Goal: Task Accomplishment & Management: Use online tool/utility

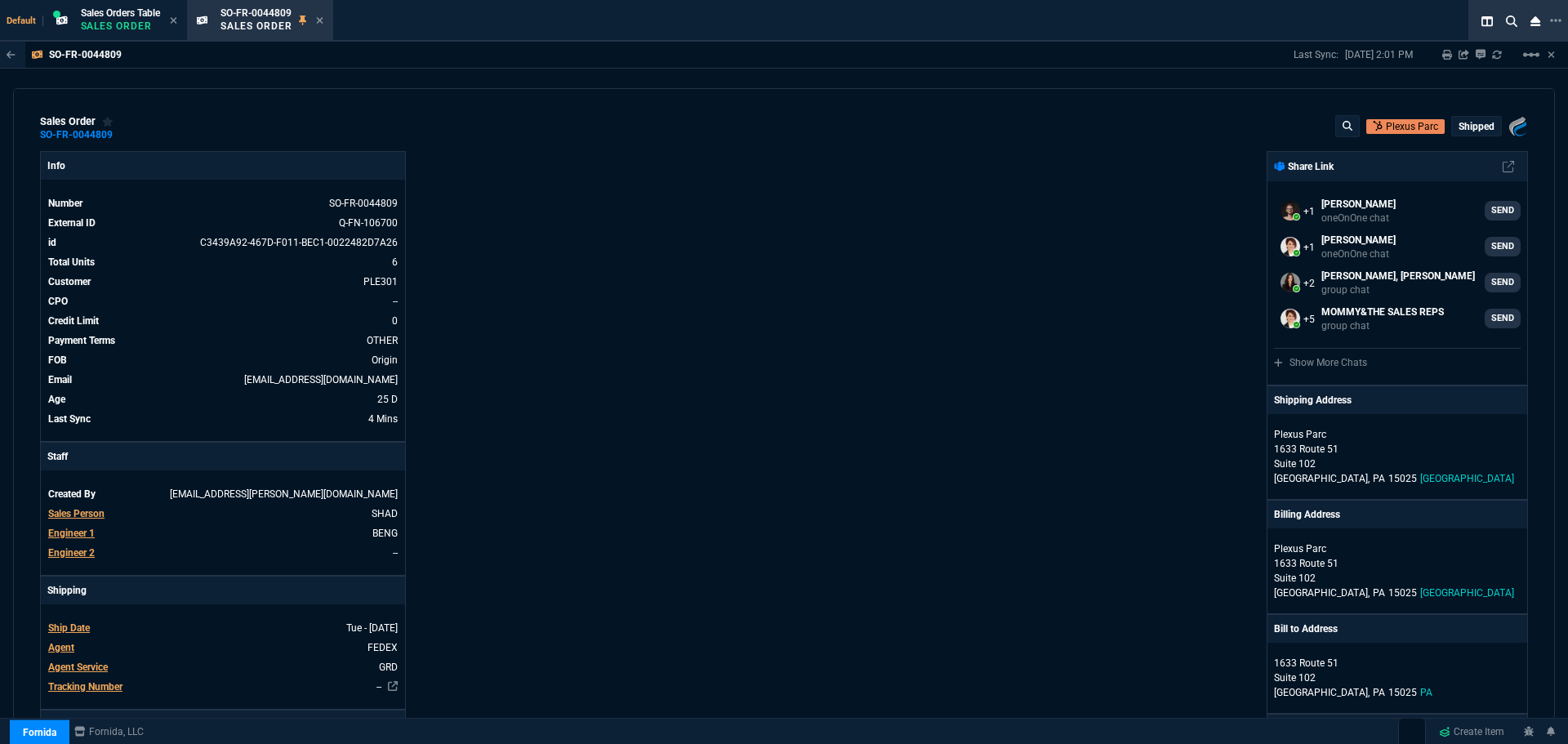
select select "12: [PERSON_NAME]"
click at [239, 381] on icon at bounding box center [234, 378] width 9 height 10
click at [123, 137] on icon at bounding box center [124, 134] width 9 height 10
click at [239, 377] on icon at bounding box center [234, 378] width 9 height 10
click at [322, 19] on icon at bounding box center [319, 21] width 7 height 7
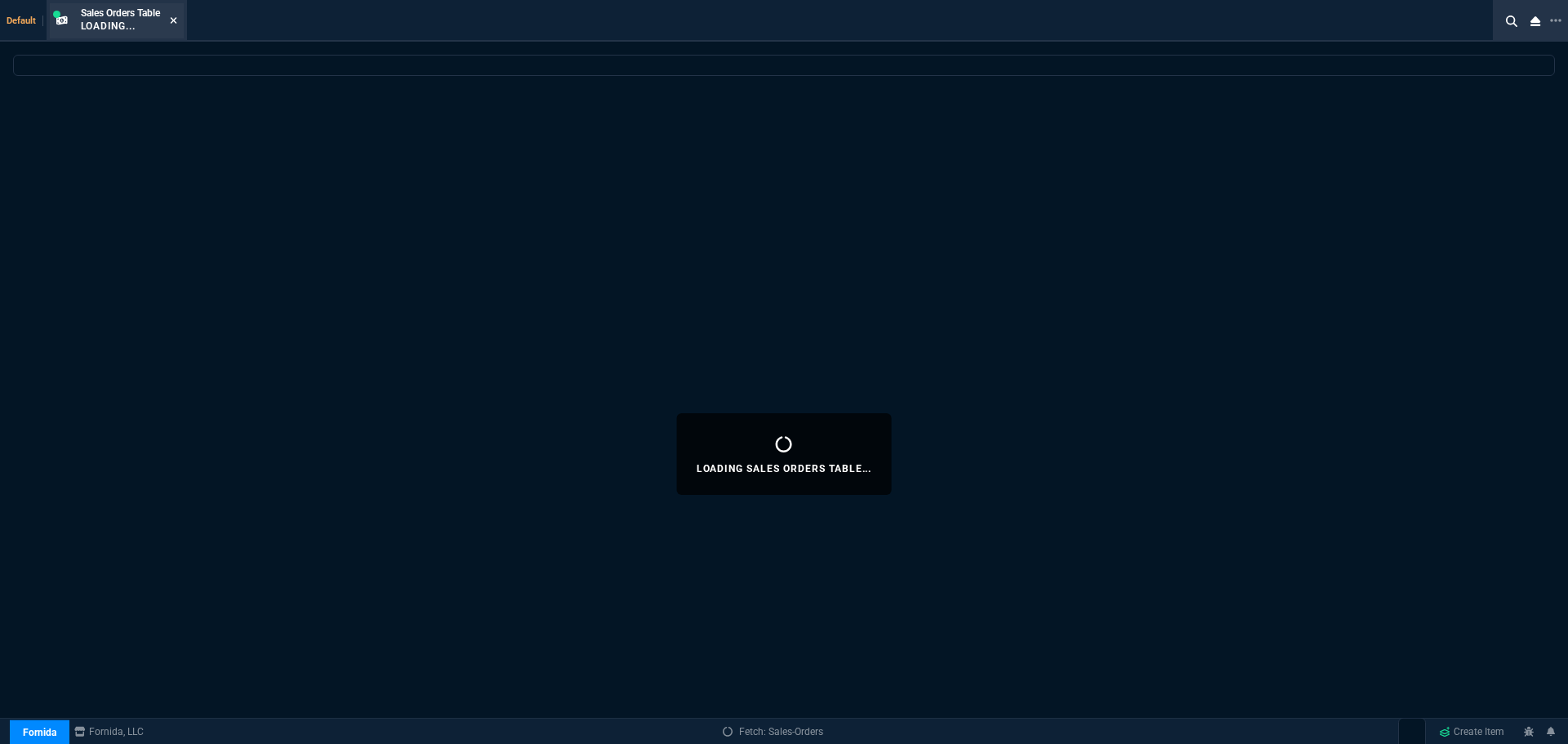
click at [177, 19] on icon at bounding box center [173, 20] width 7 height 10
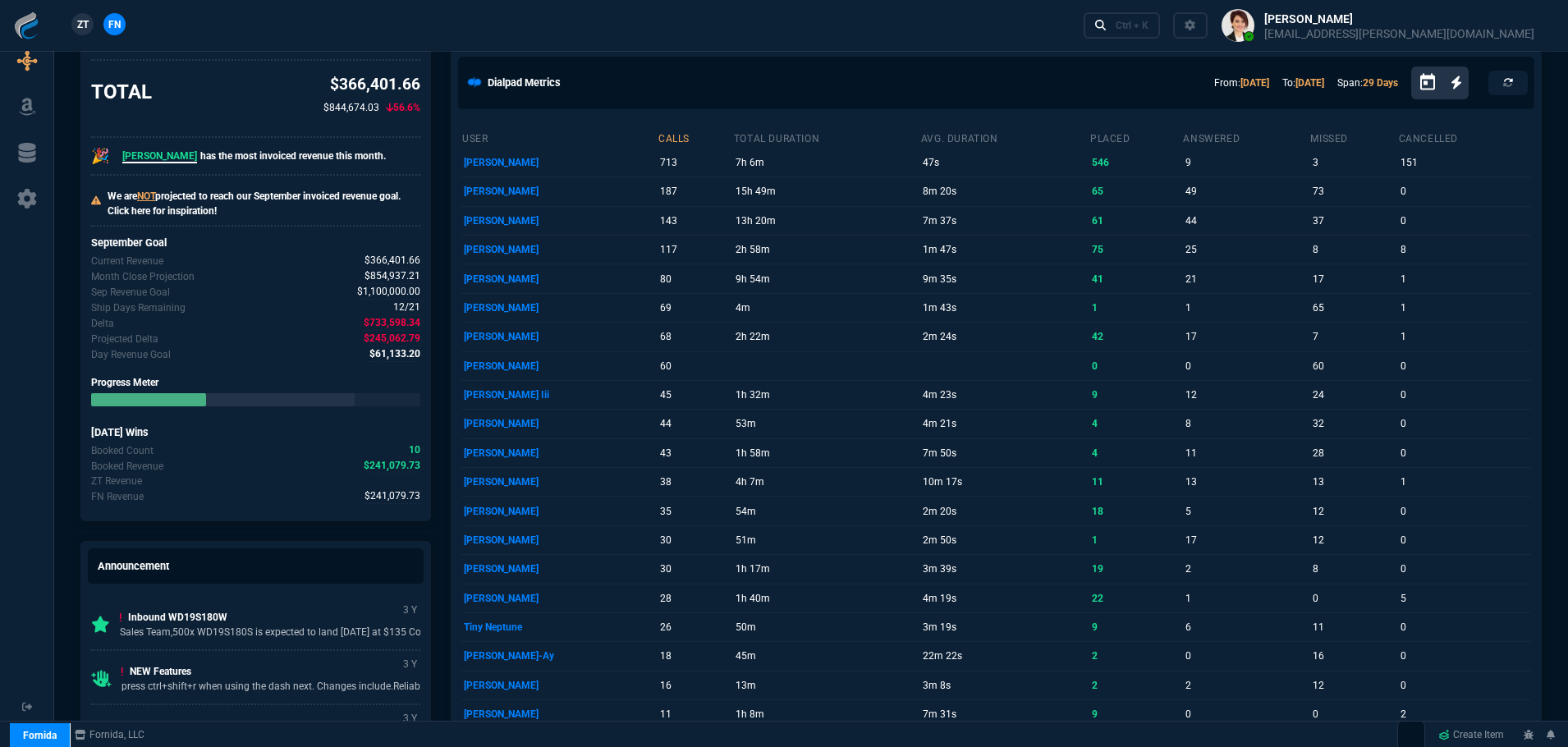
scroll to position [738, 0]
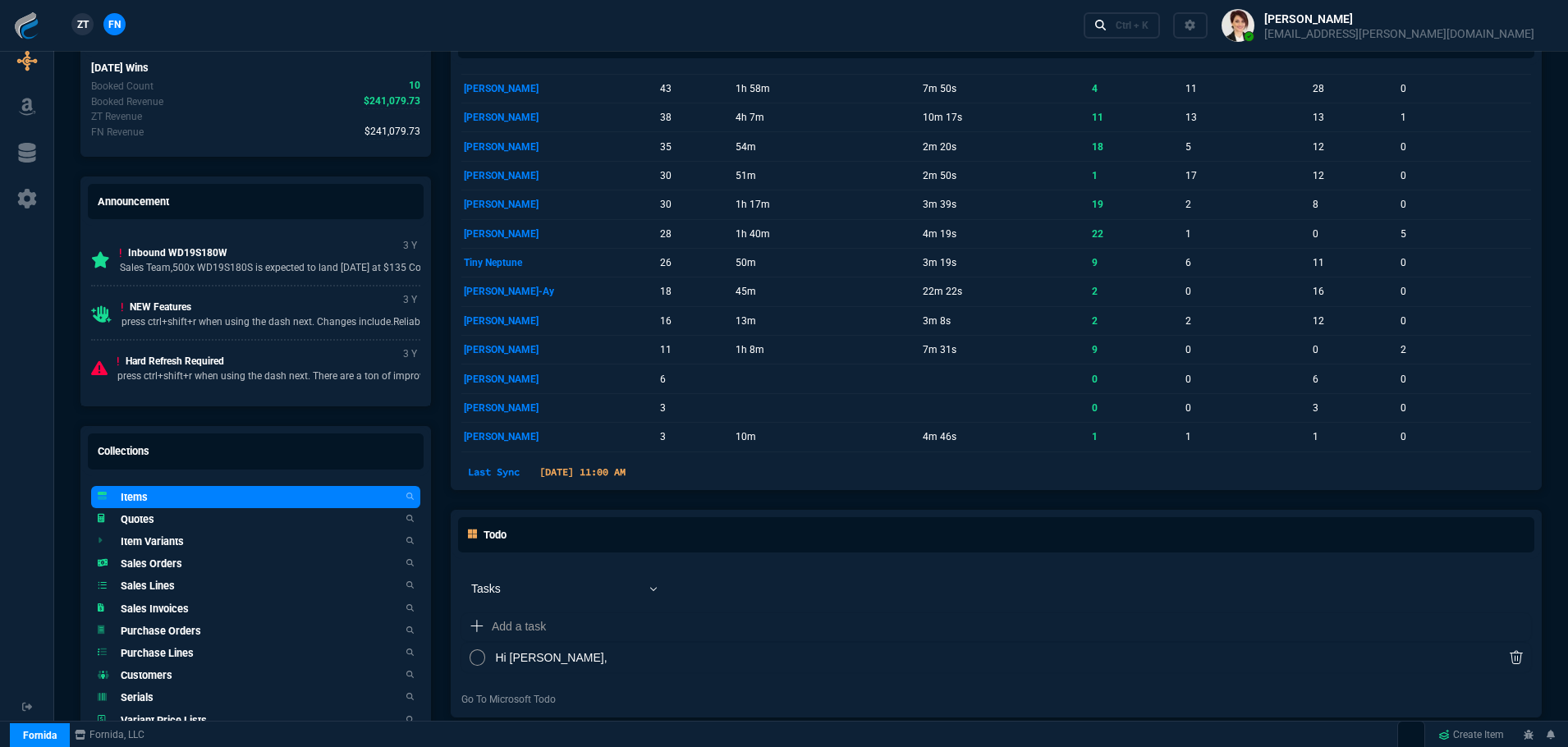
click at [137, 498] on h5 "Items" at bounding box center [134, 497] width 27 height 16
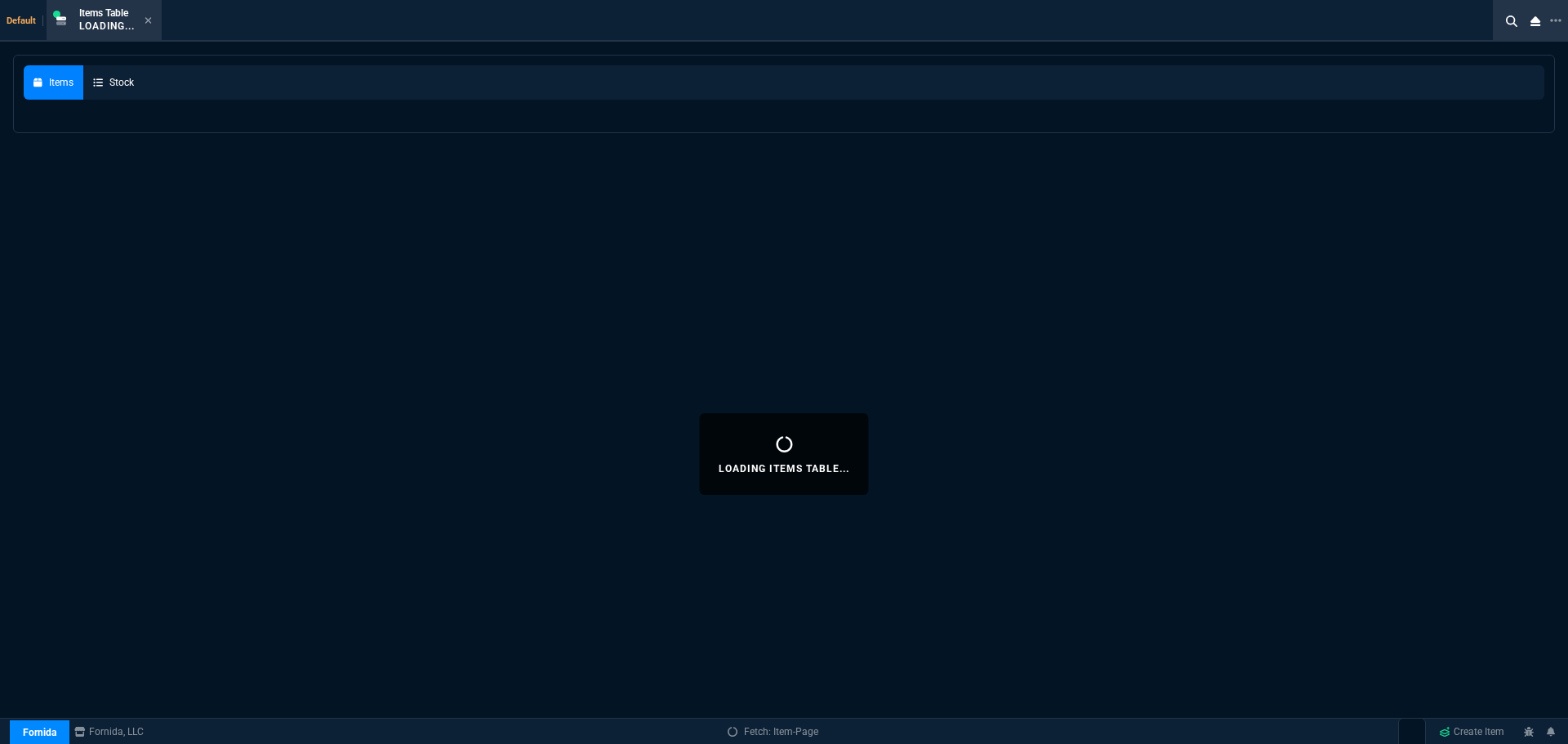
click at [150, 16] on icon at bounding box center [148, 20] width 7 height 10
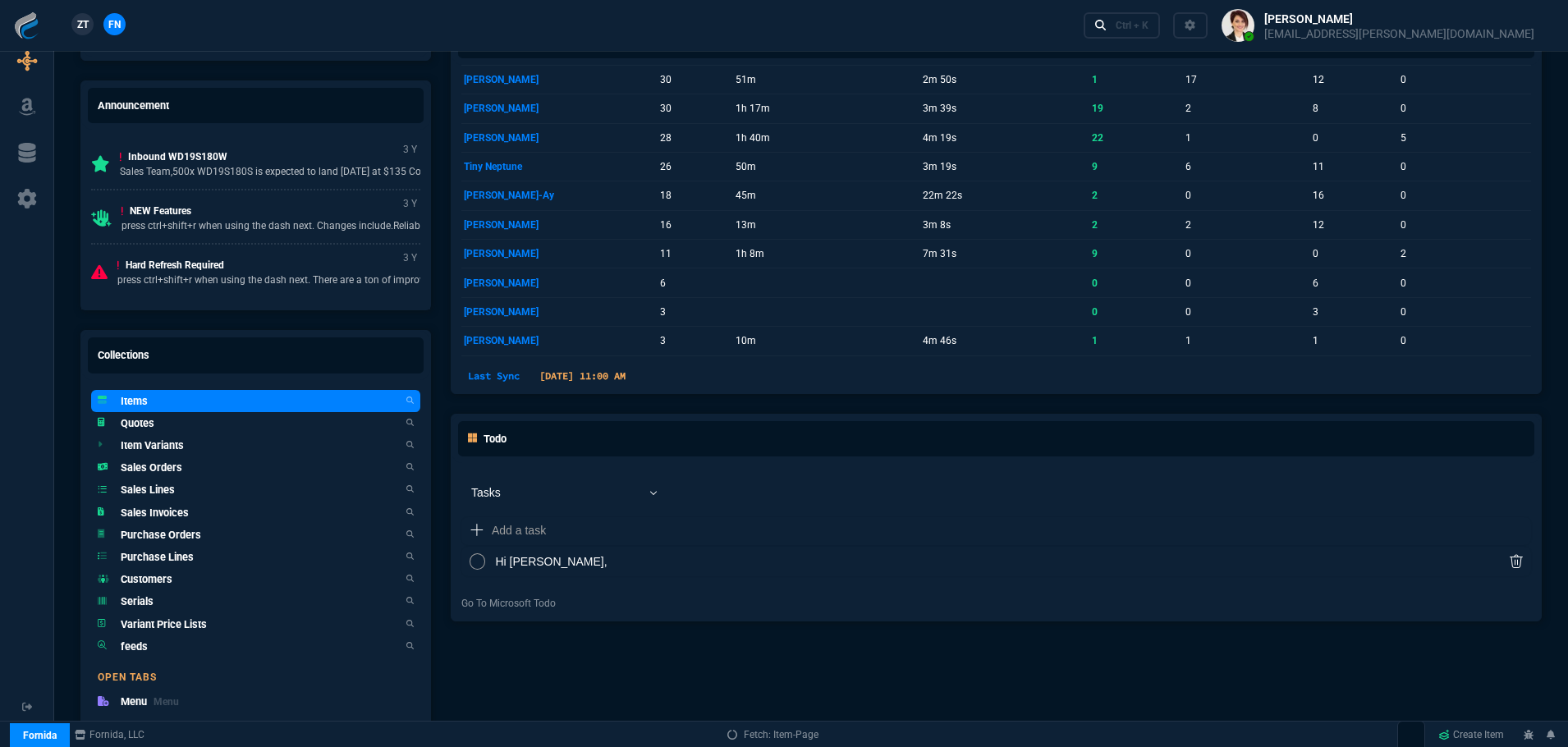
scroll to position [937, 0]
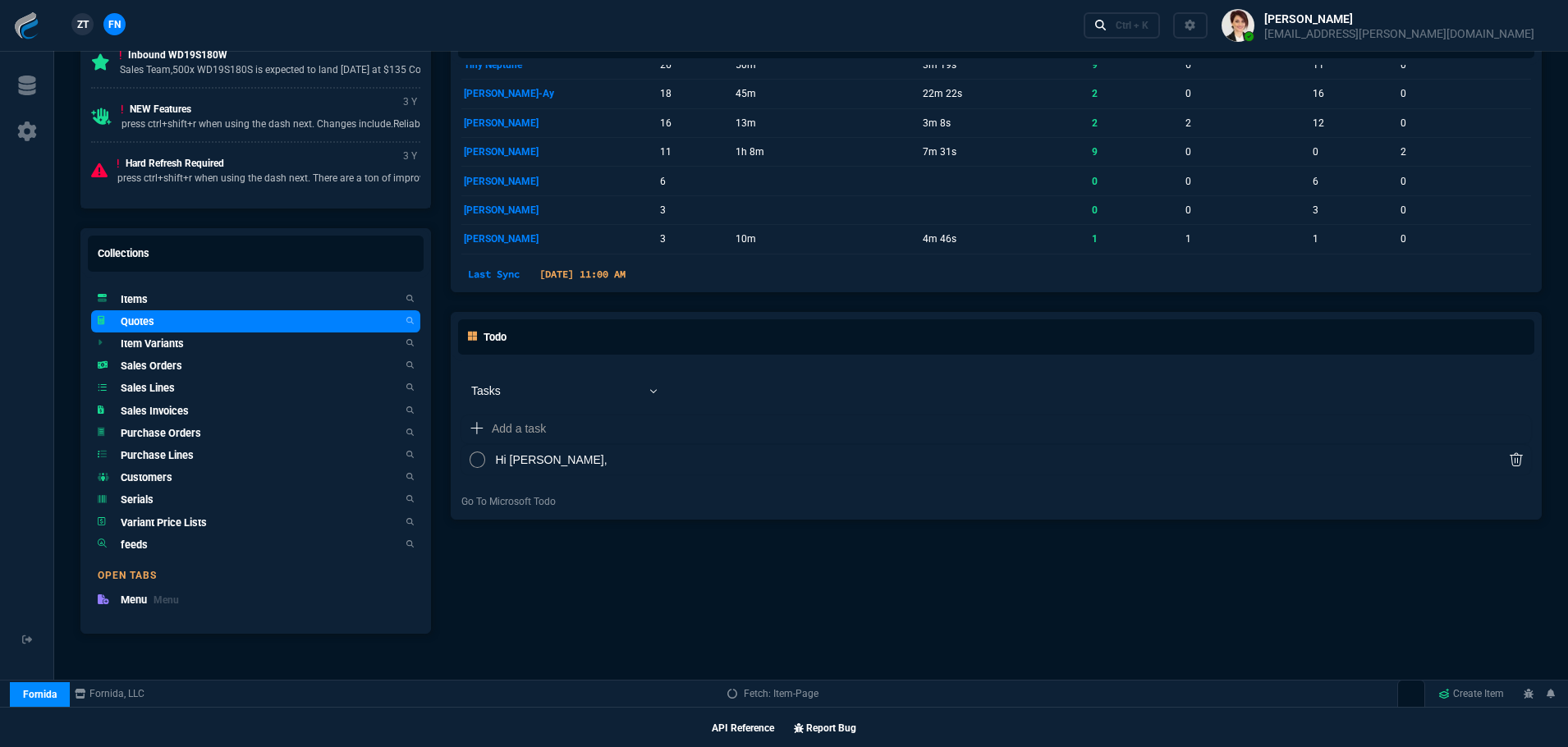
click at [139, 323] on h5 "Quotes" at bounding box center [137, 321] width 34 height 16
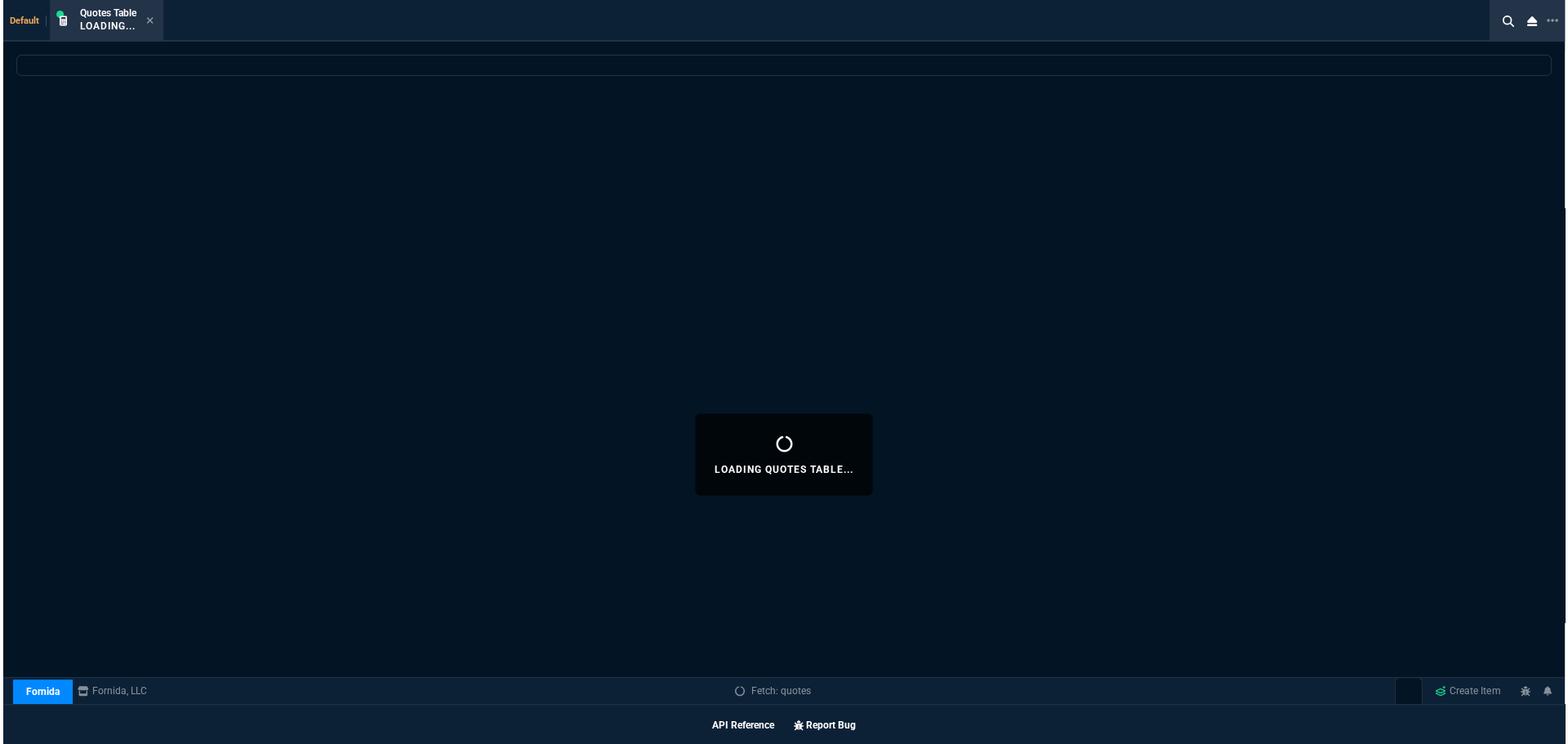
scroll to position [931, 0]
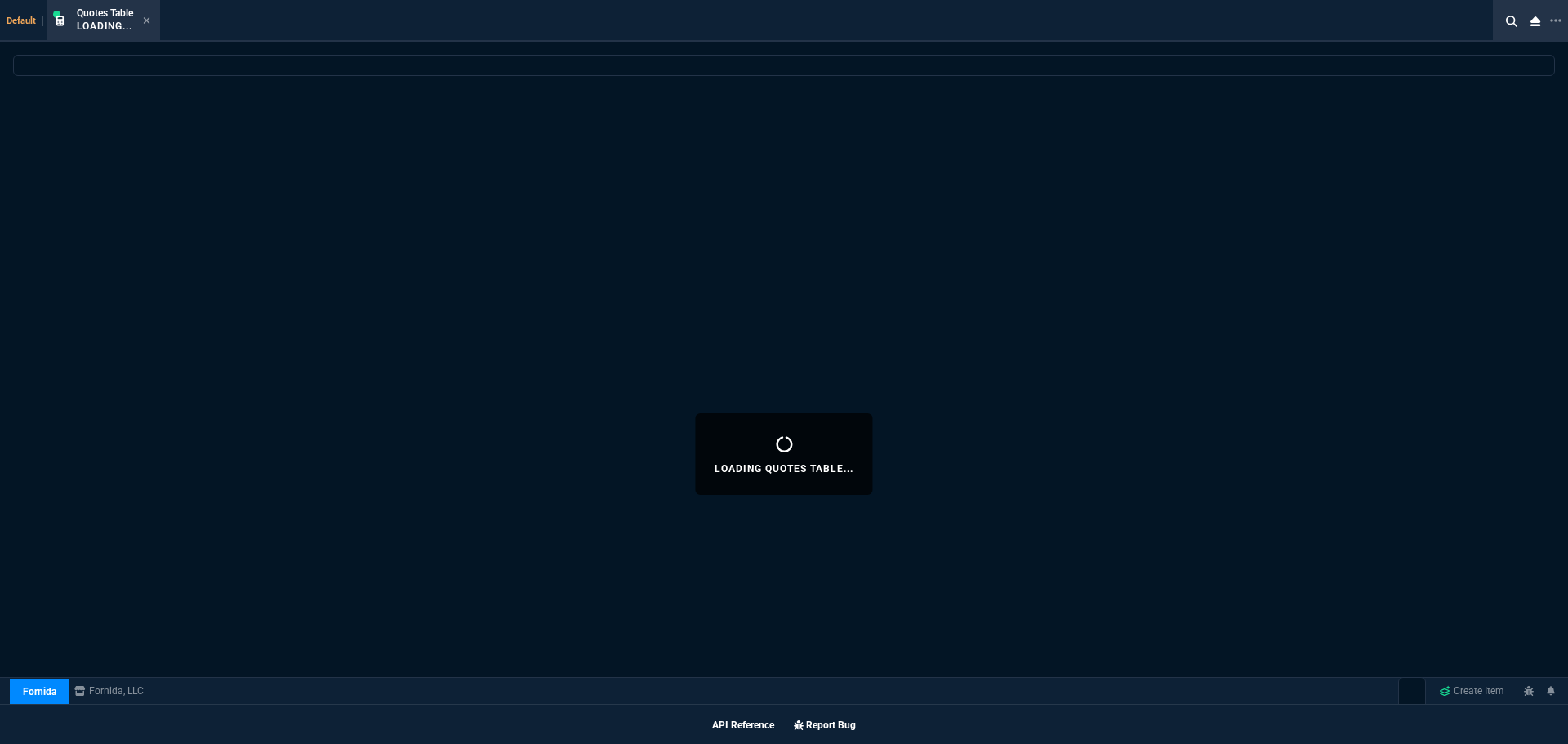
select select
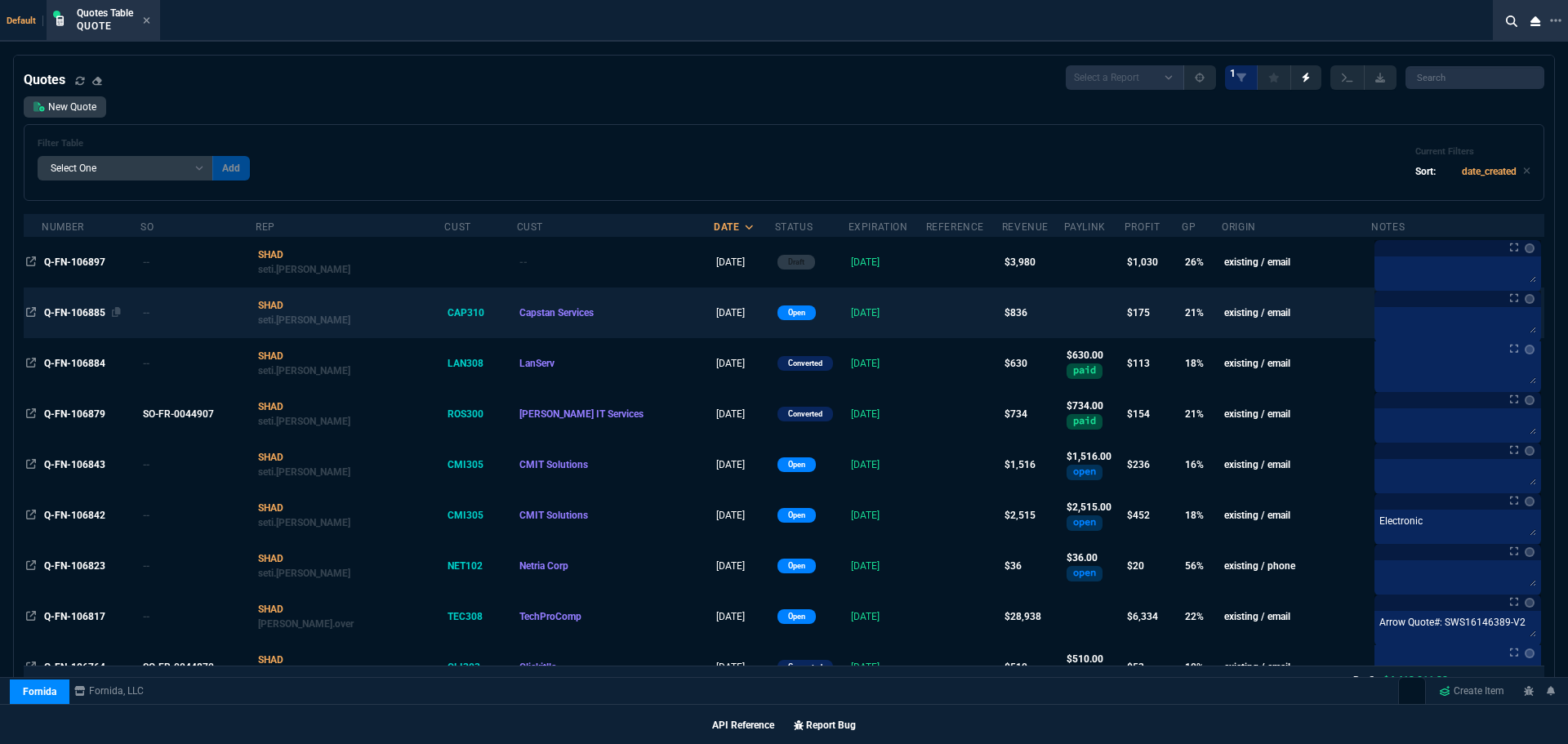
click at [88, 310] on span "Q-FN-106885" at bounding box center [74, 312] width 61 height 11
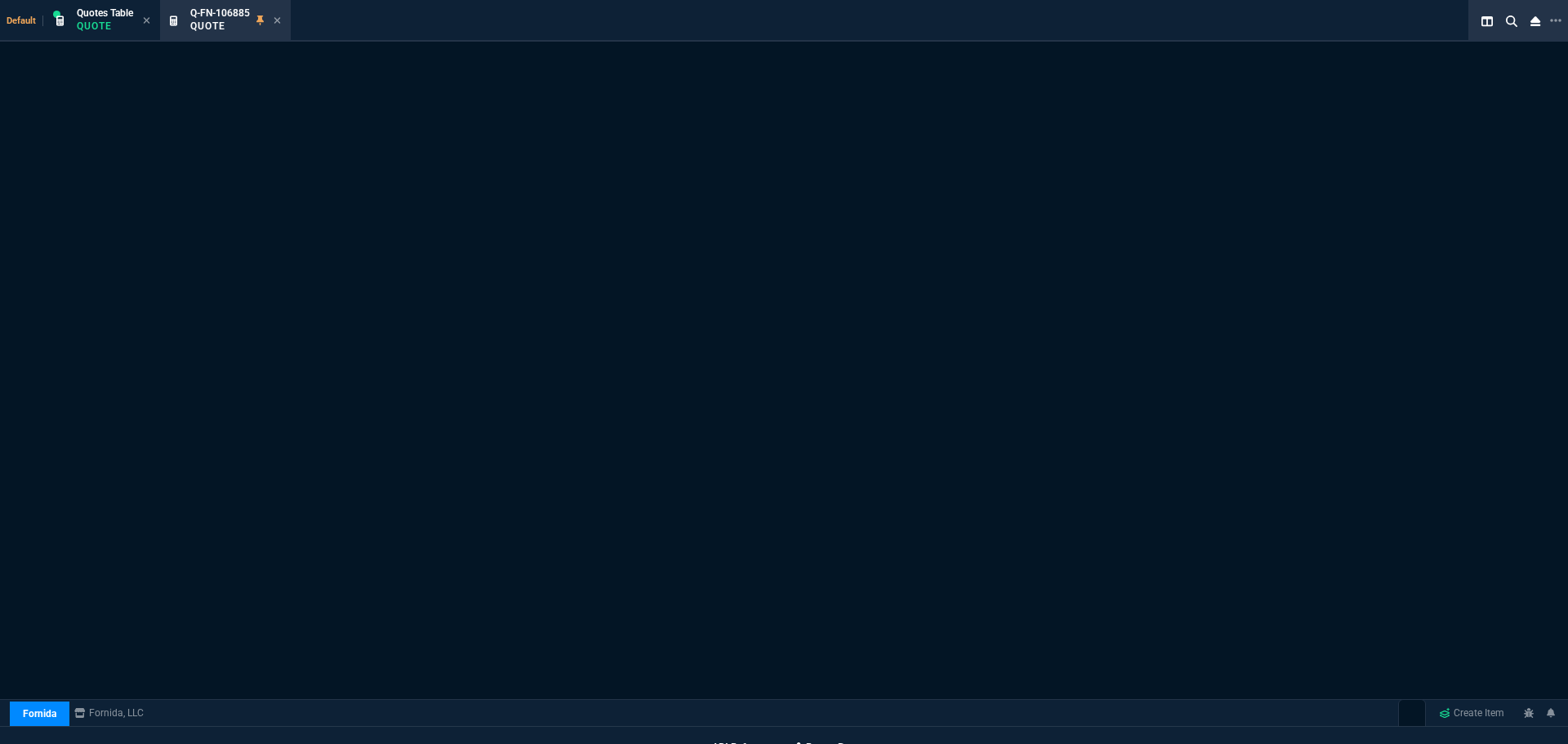
scroll to position [932, 0]
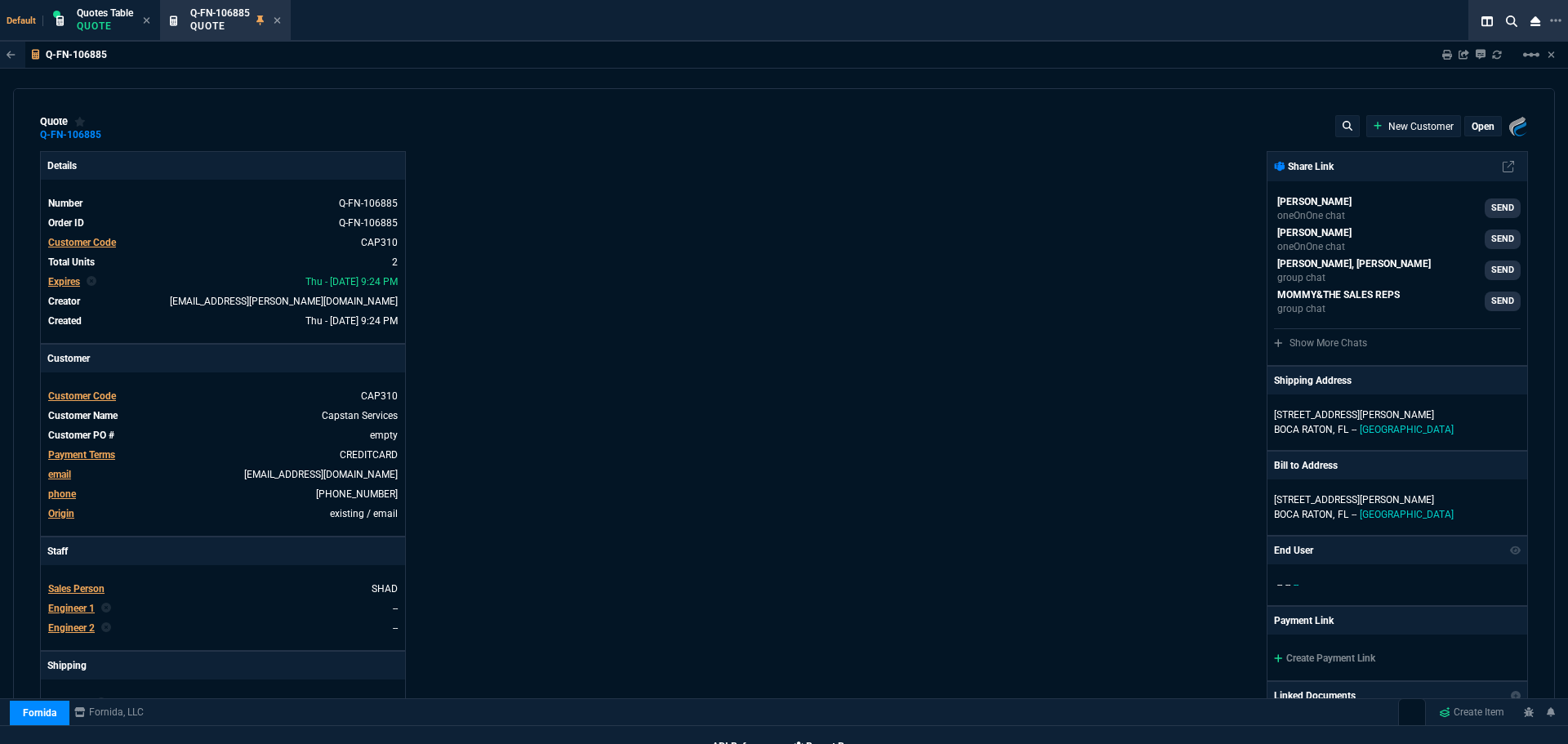
type input "25"
type input "123"
type input "25"
type input "87"
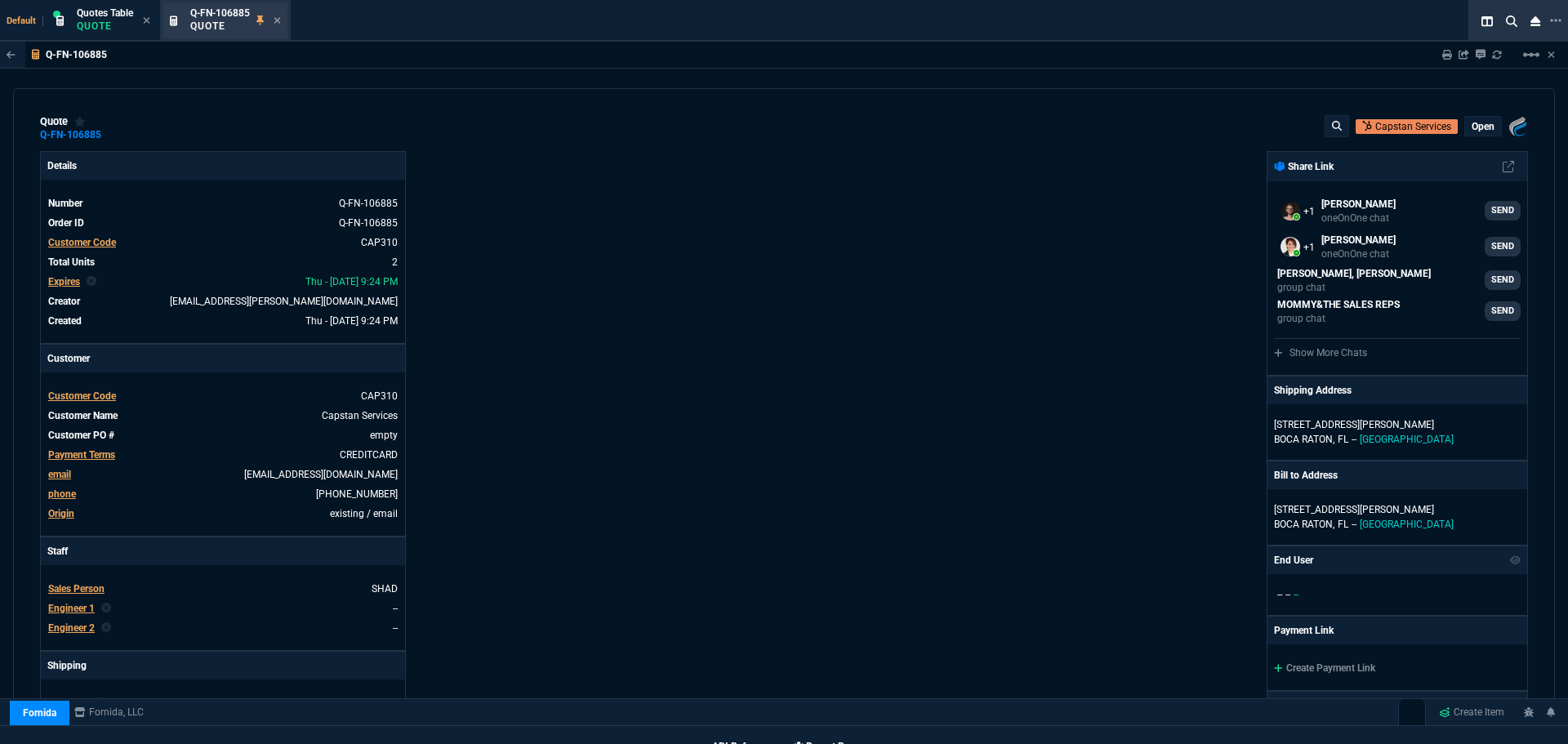
click at [274, 19] on div "Q-FN-106885 Quote" at bounding box center [235, 21] width 91 height 29
click at [281, 16] on icon at bounding box center [277, 20] width 7 height 10
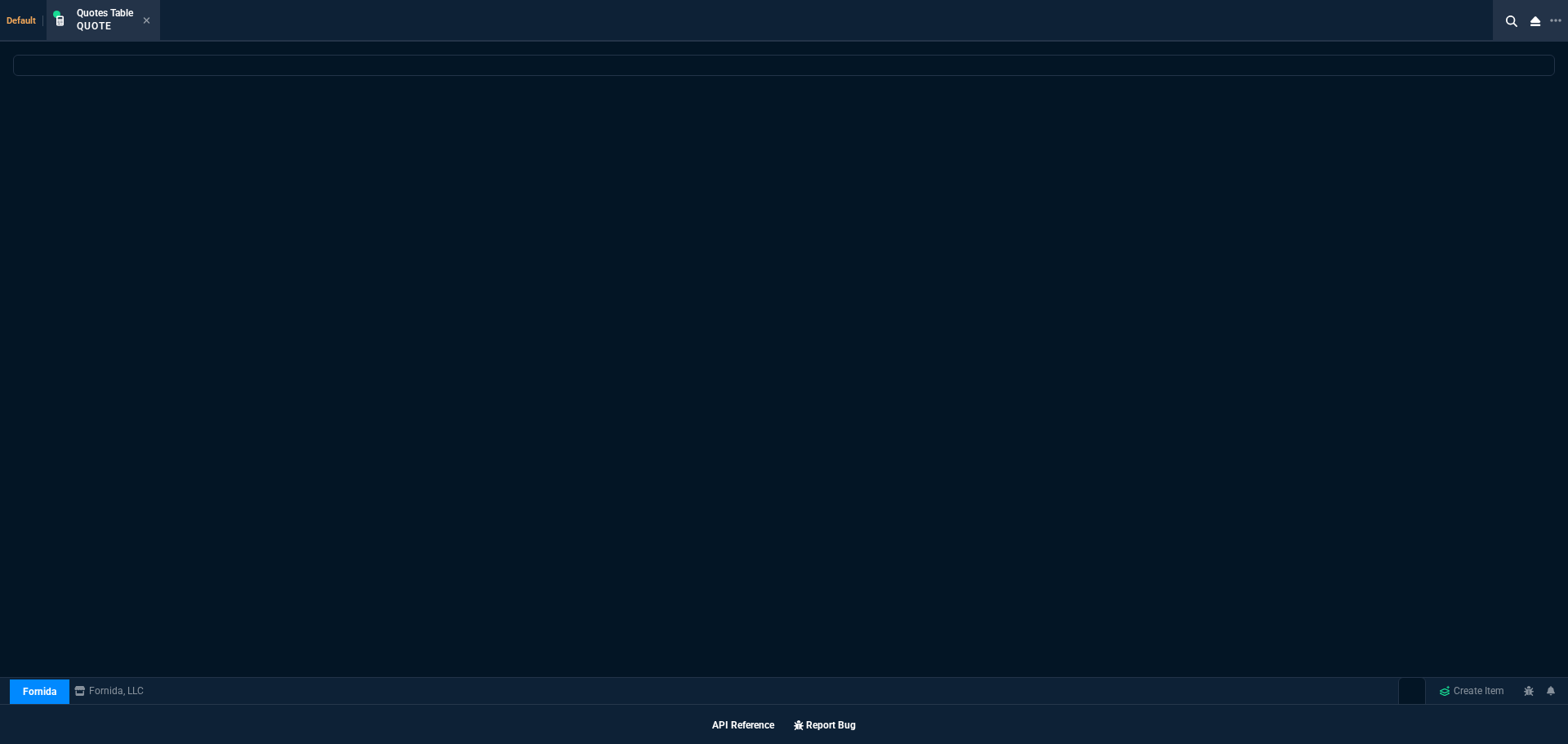
scroll to position [931, 0]
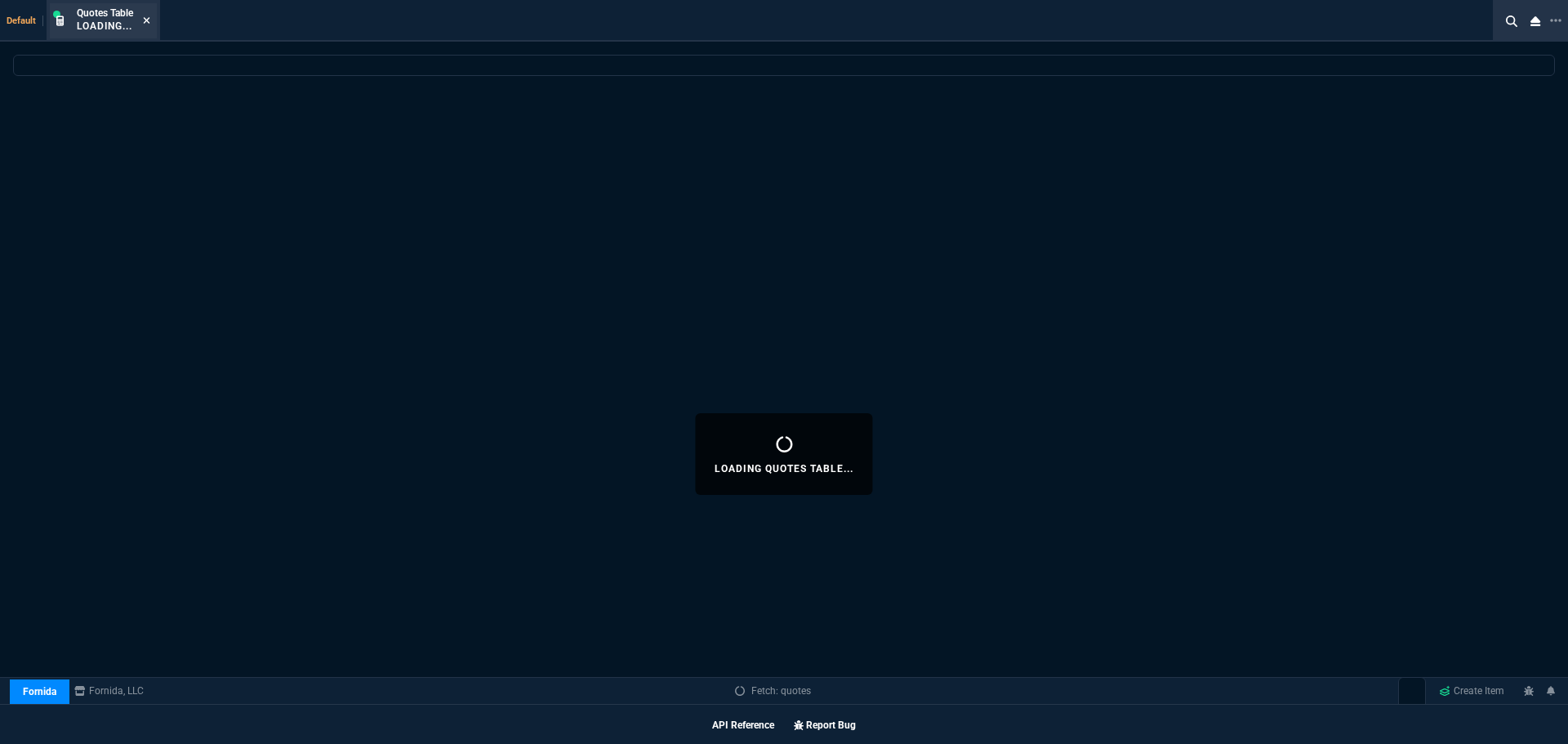
click at [151, 19] on icon at bounding box center [146, 20] width 7 height 10
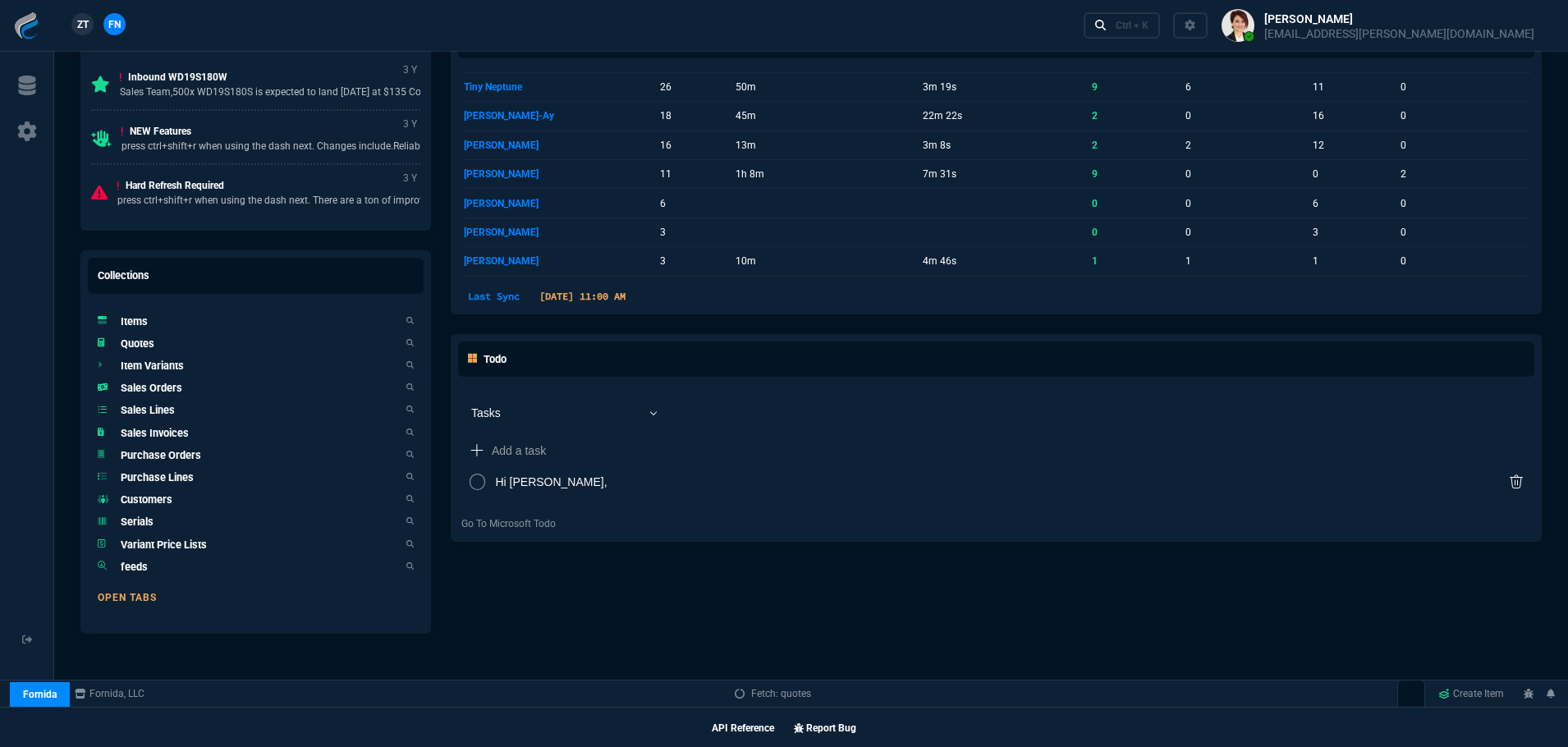
scroll to position [937, 0]
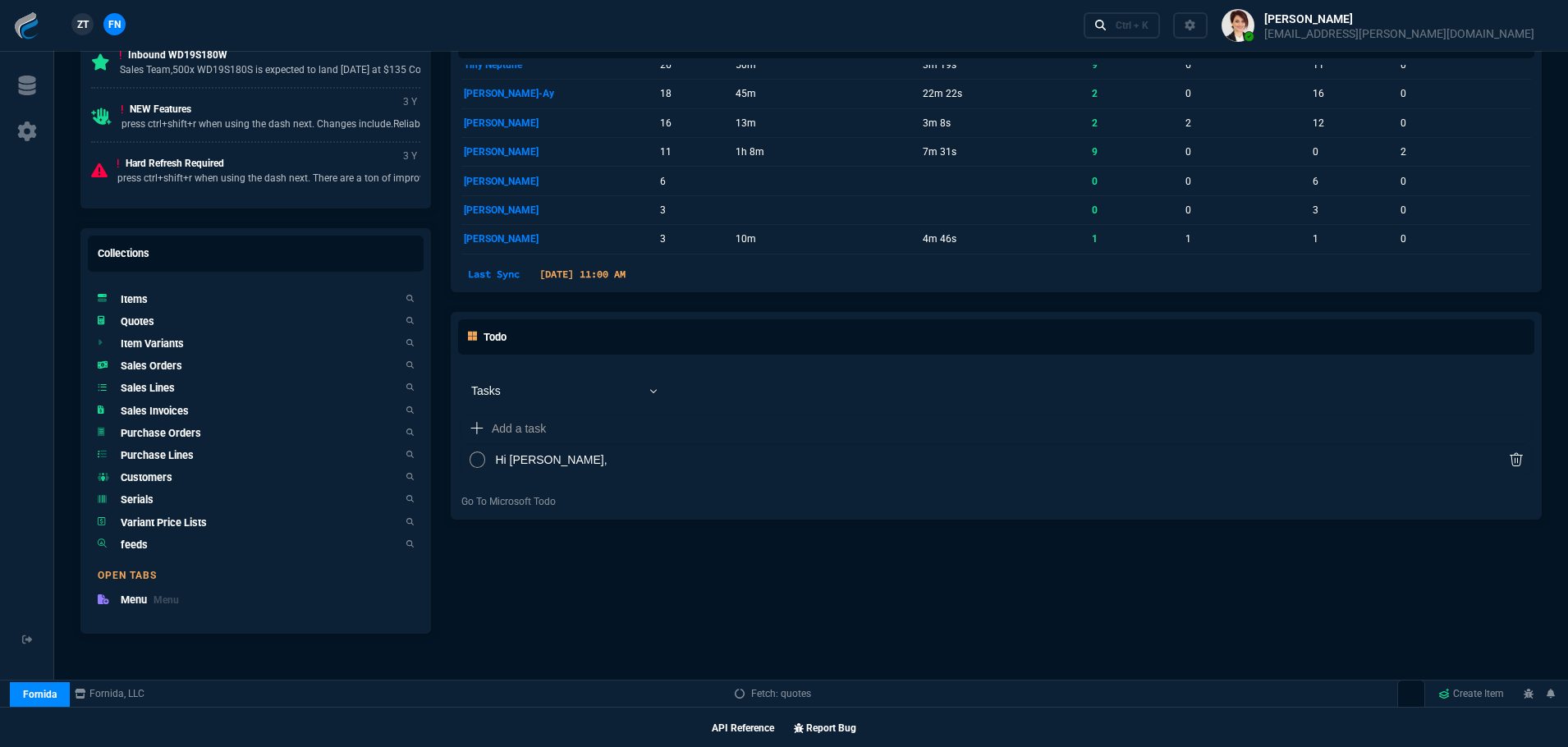
click at [144, 322] on h5 "Quotes" at bounding box center [137, 321] width 34 height 16
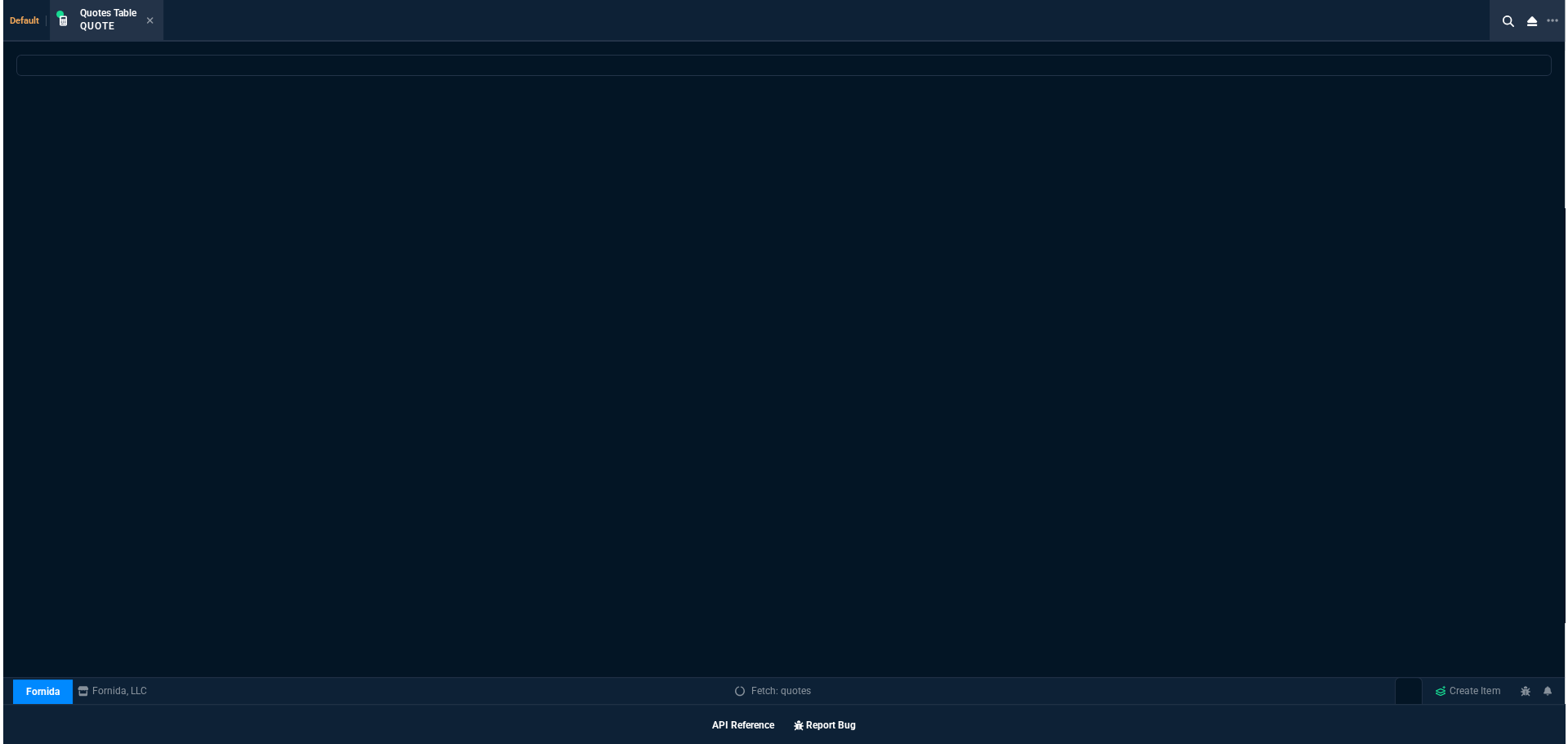
scroll to position [931, 0]
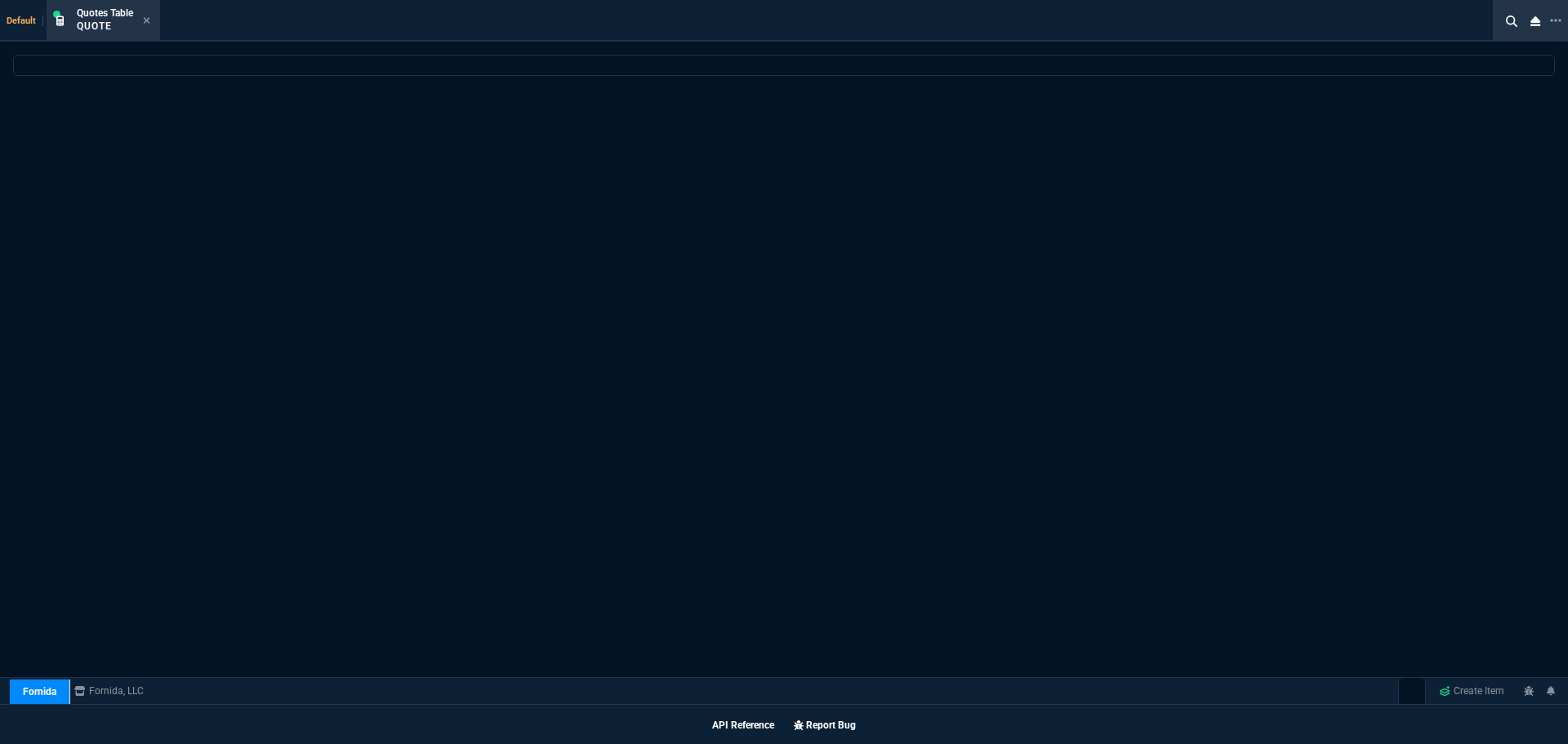
select select
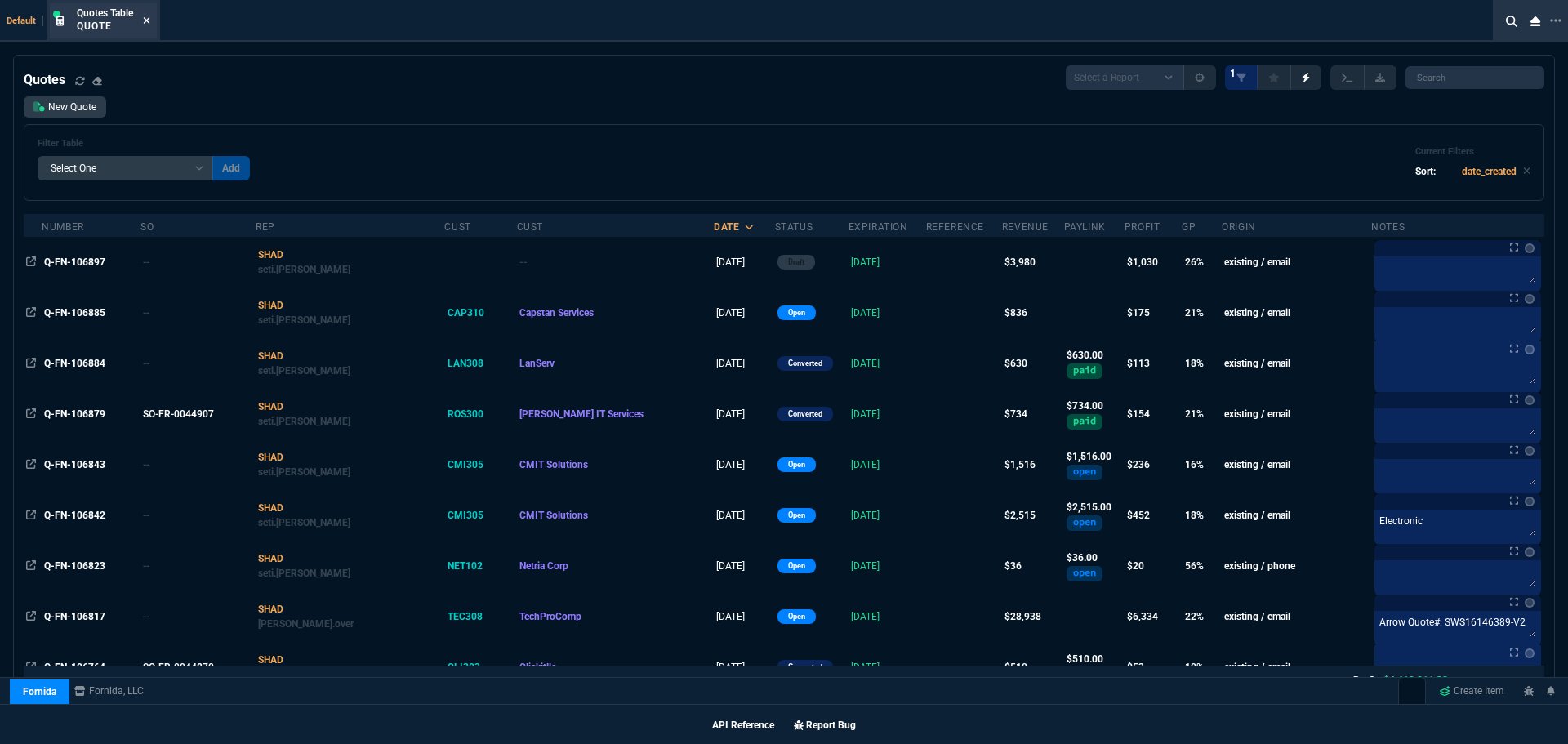
click at [149, 22] on icon at bounding box center [146, 20] width 7 height 10
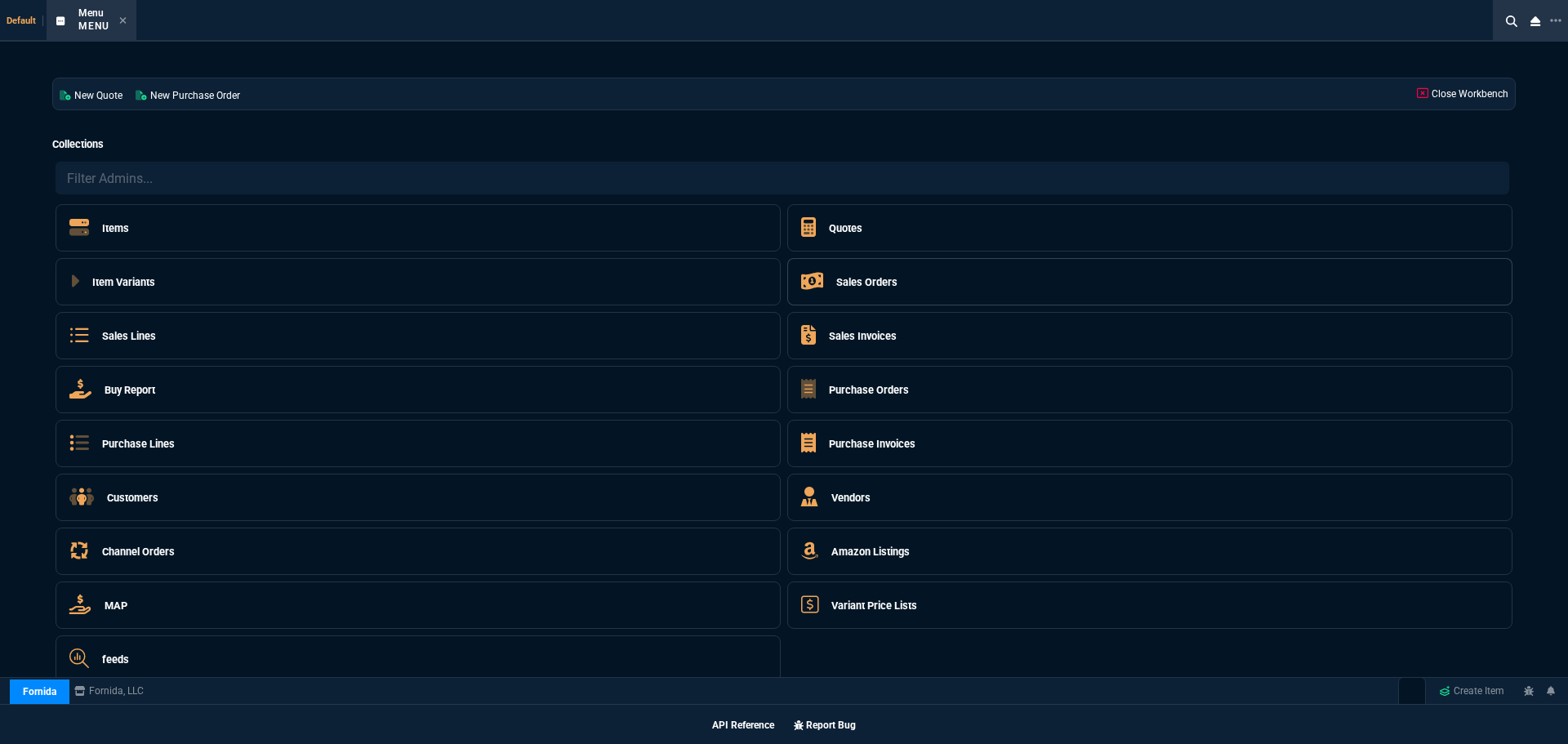
click at [896, 282] on h5 "Sales Orders" at bounding box center [866, 282] width 61 height 16
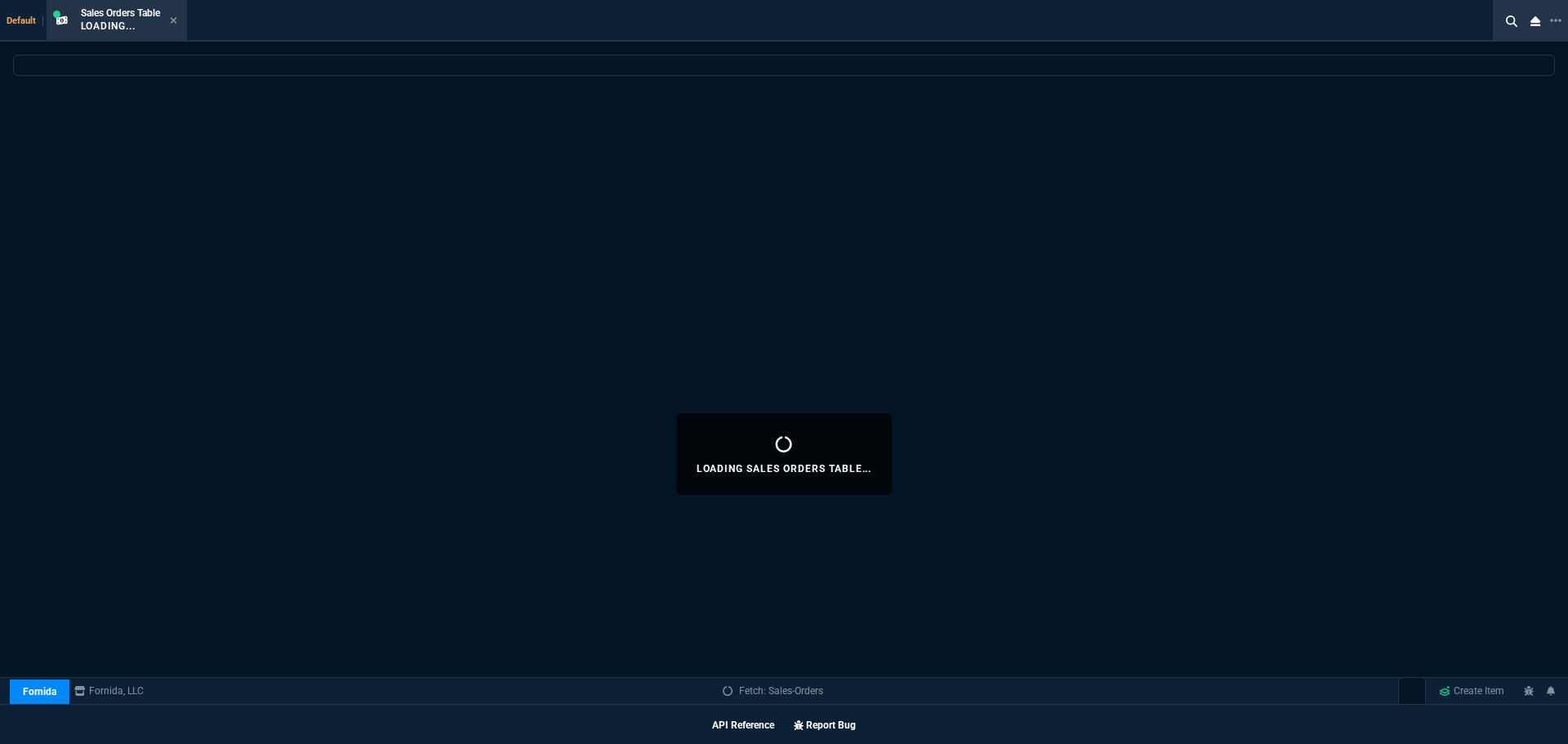
select select
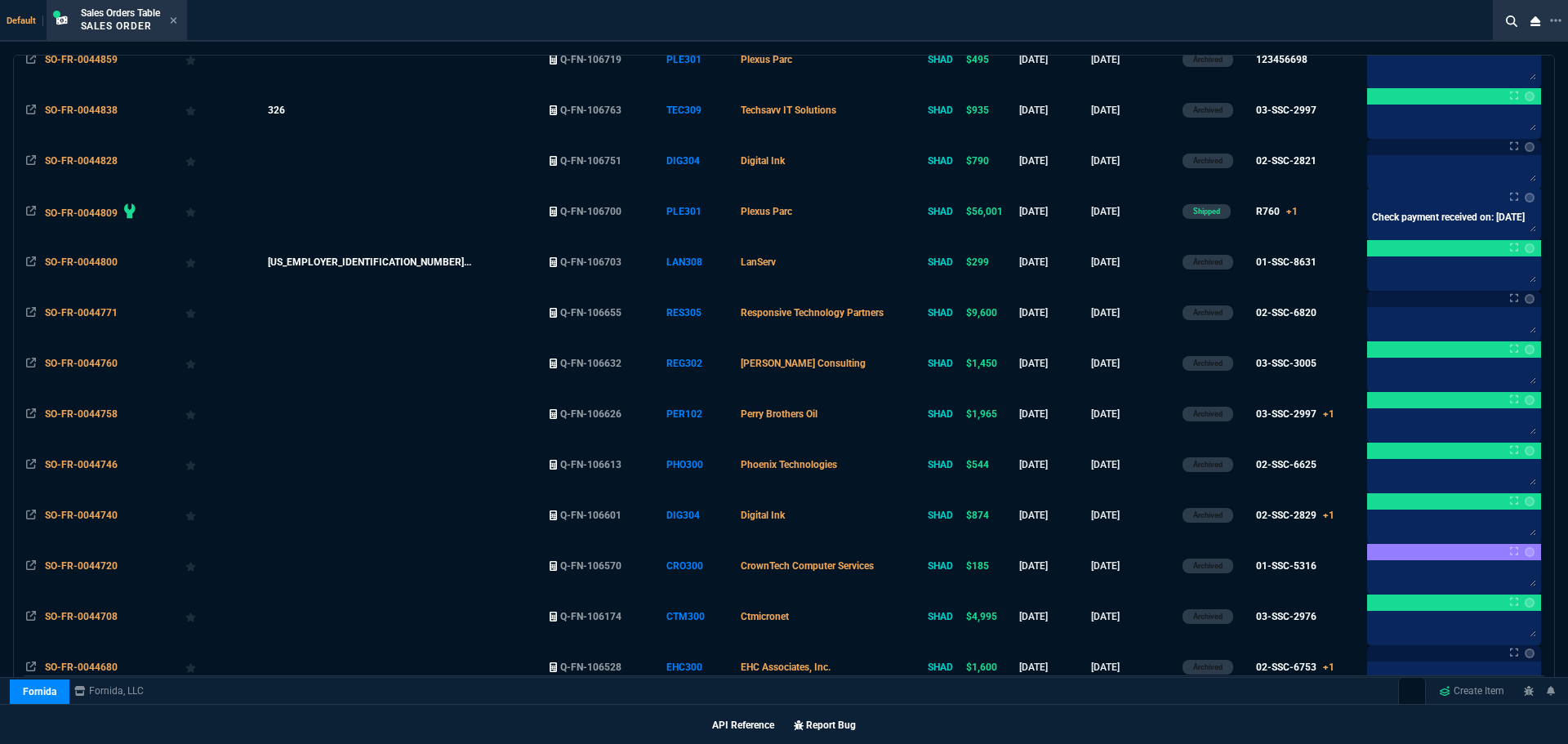
scroll to position [0, 0]
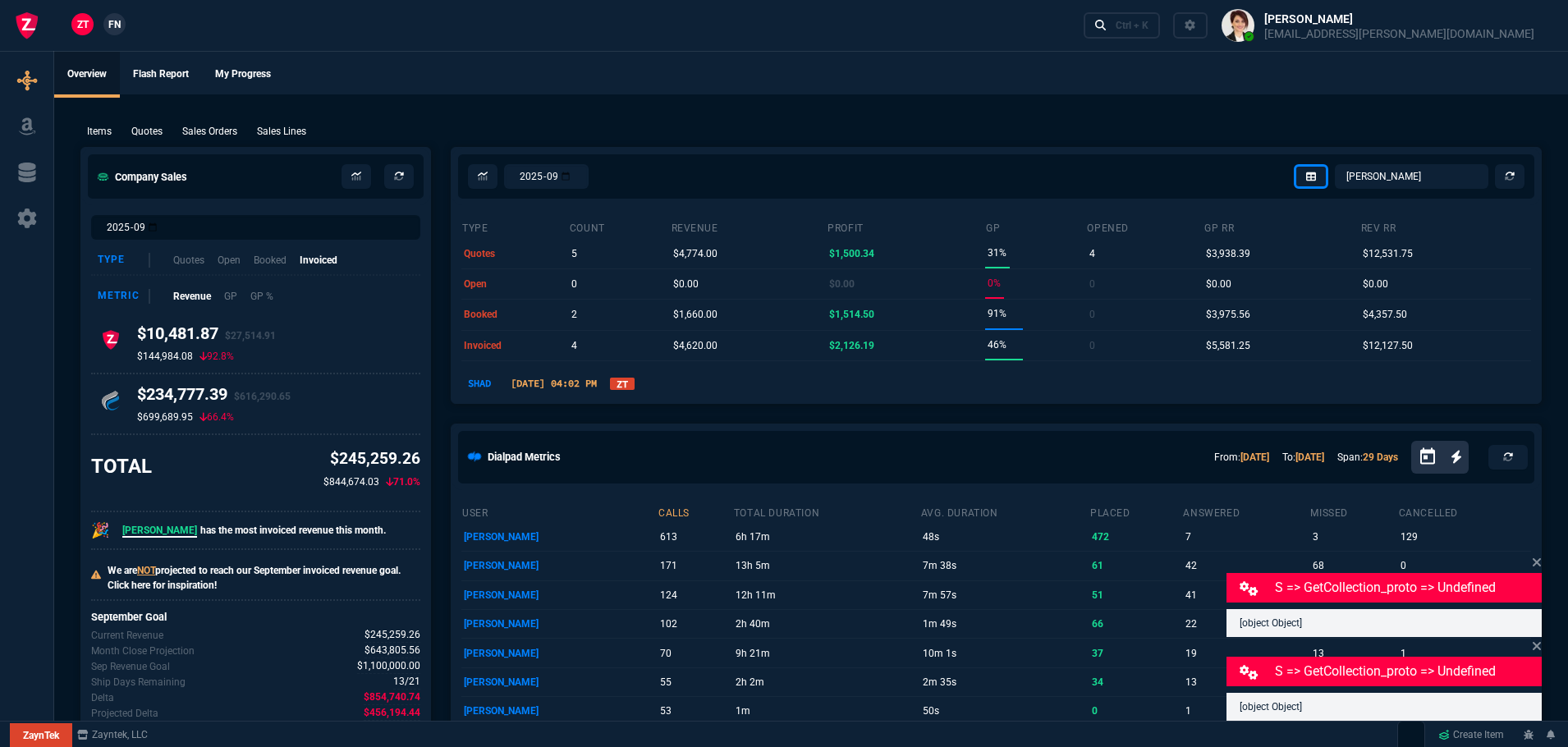
select select "4: SHAD"
select select
click at [326, 42] on div "ZT FN Ctrl + K" at bounding box center [784, 25] width 1568 height 51
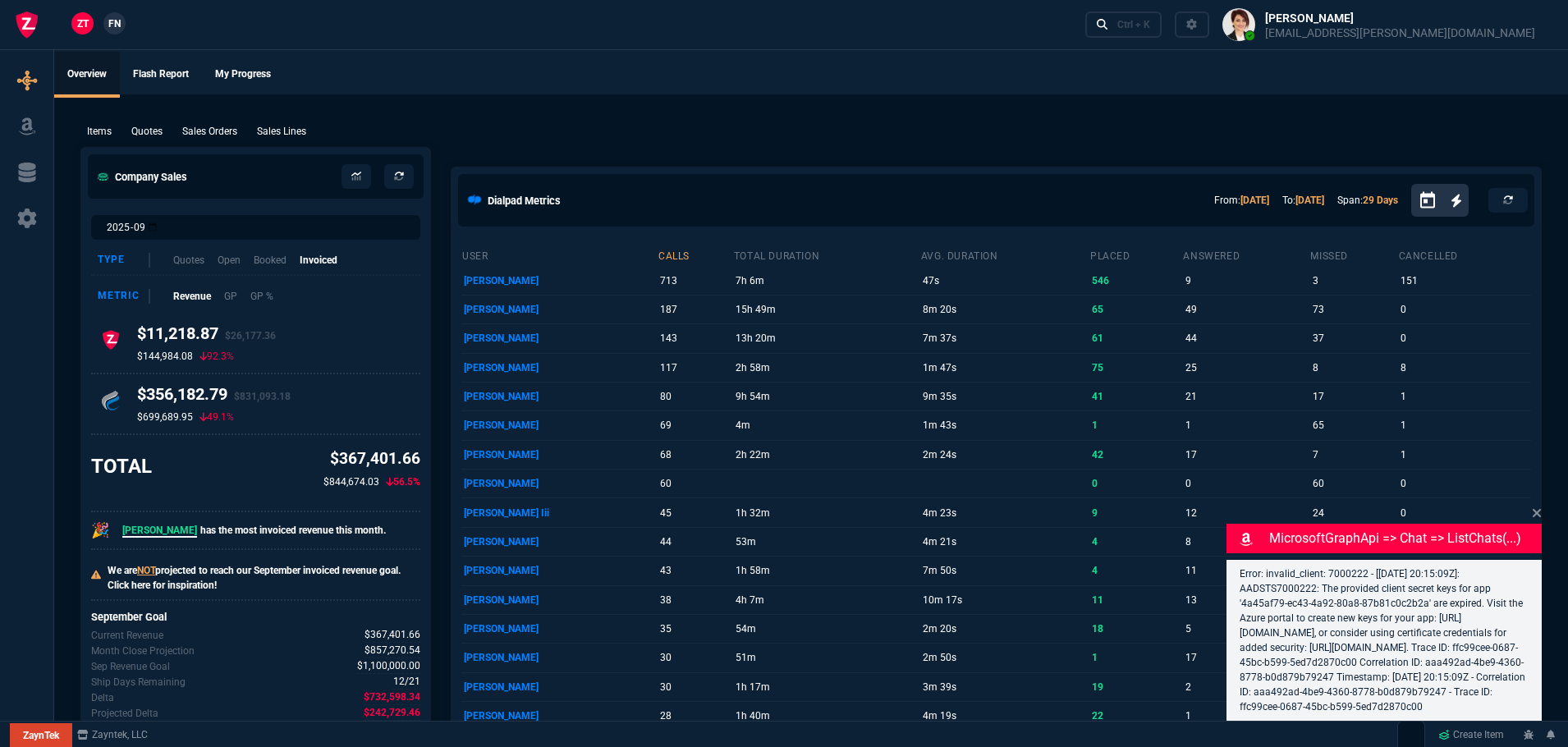
select select "12: [PERSON_NAME]"
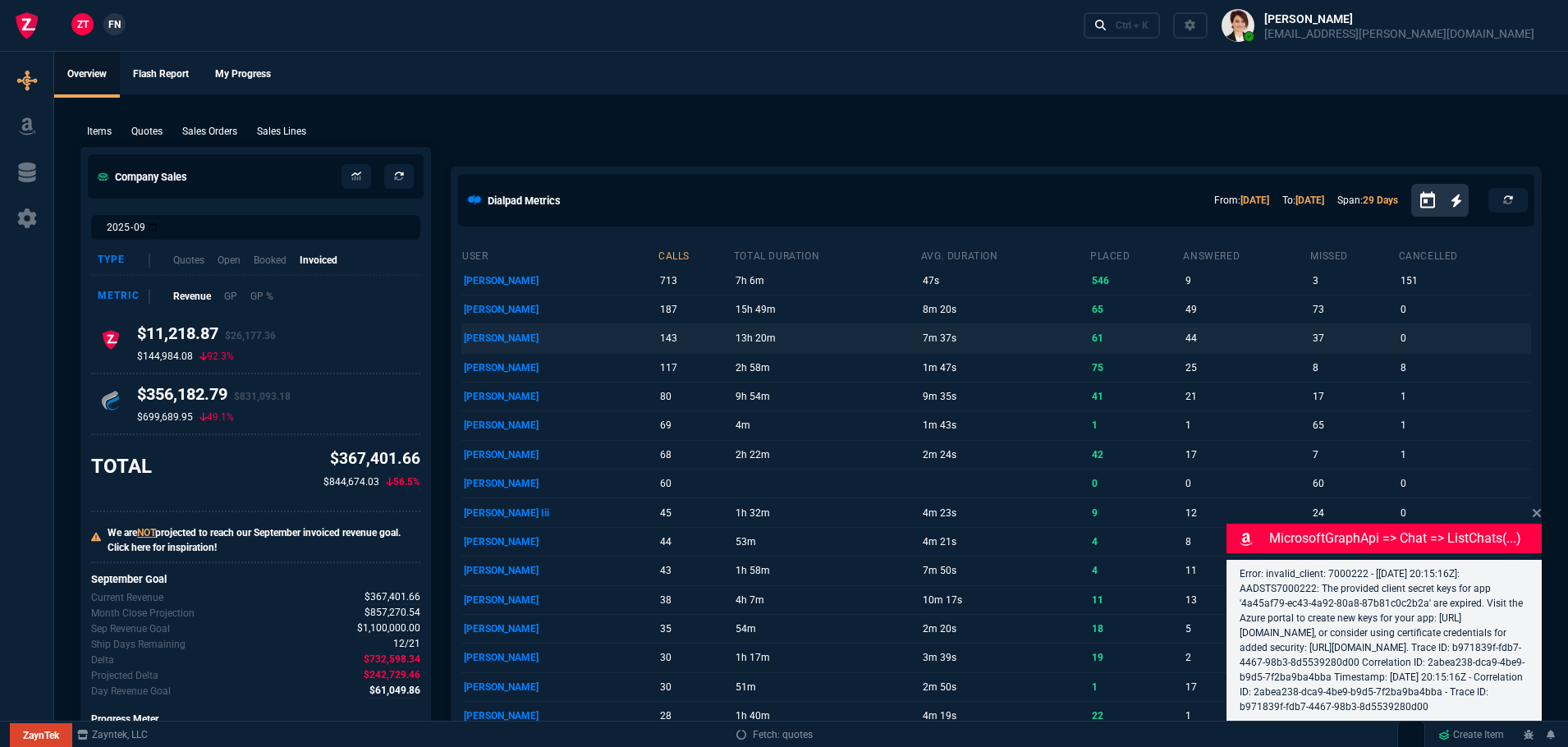
select select "12: [PERSON_NAME]"
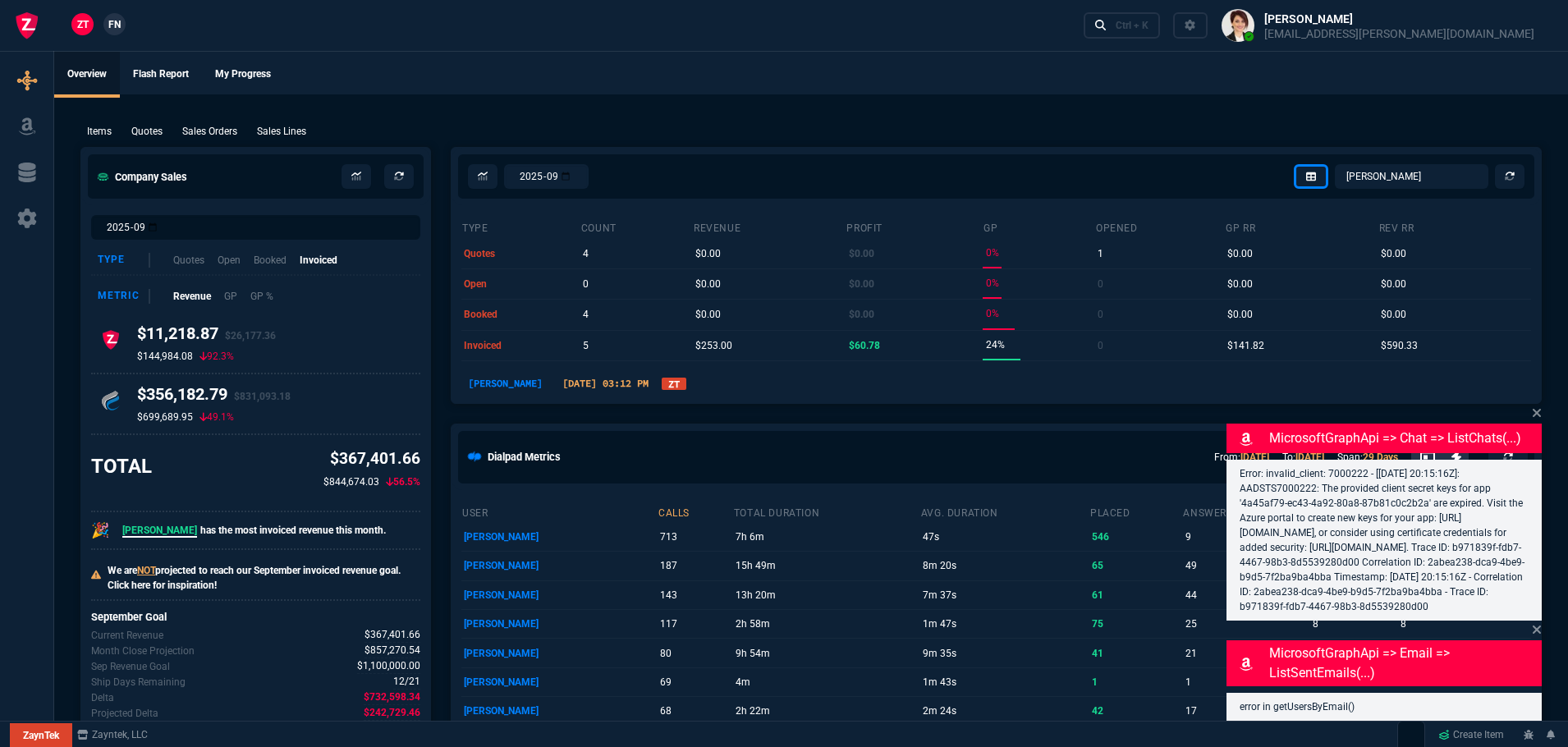
select select
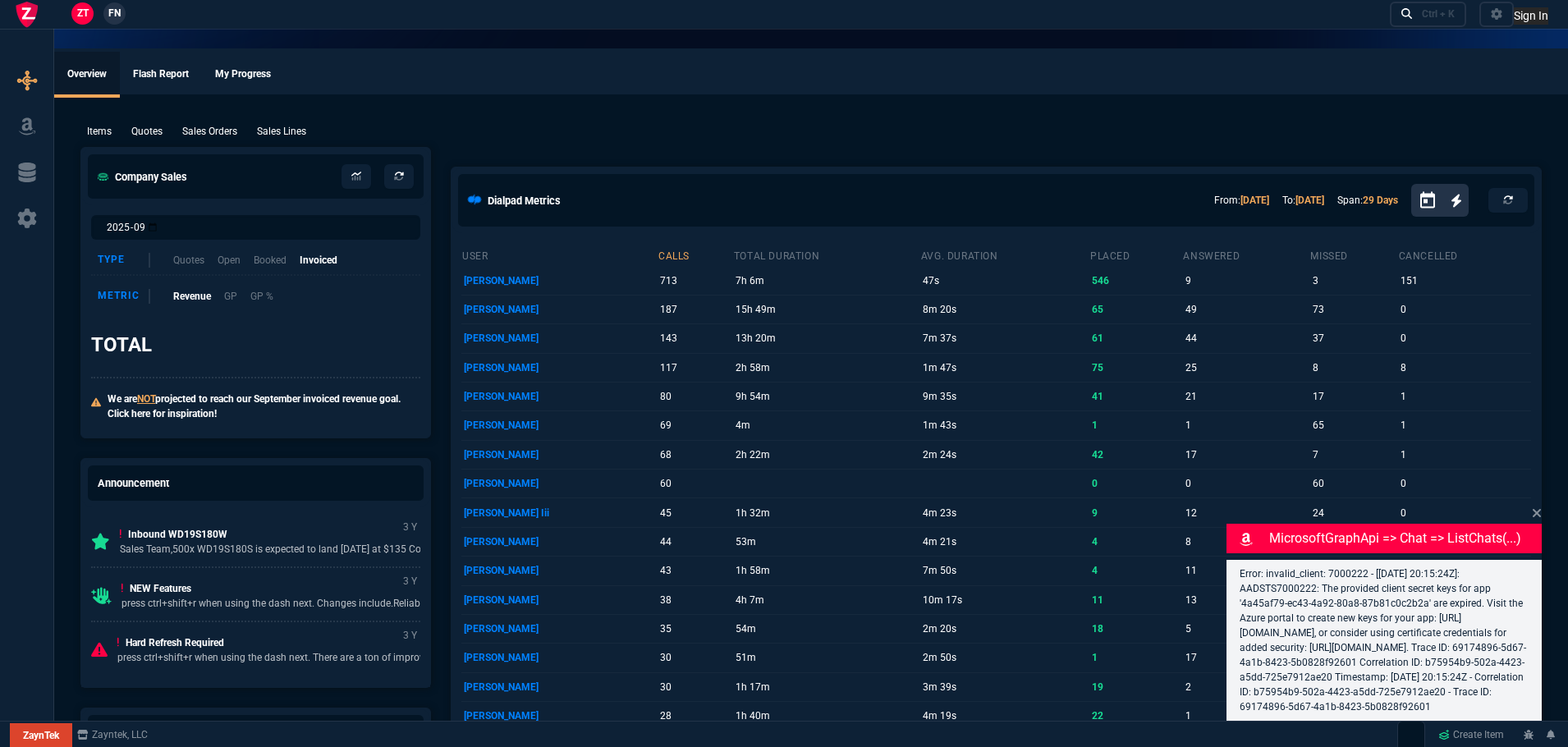
select select "12: [PERSON_NAME]"
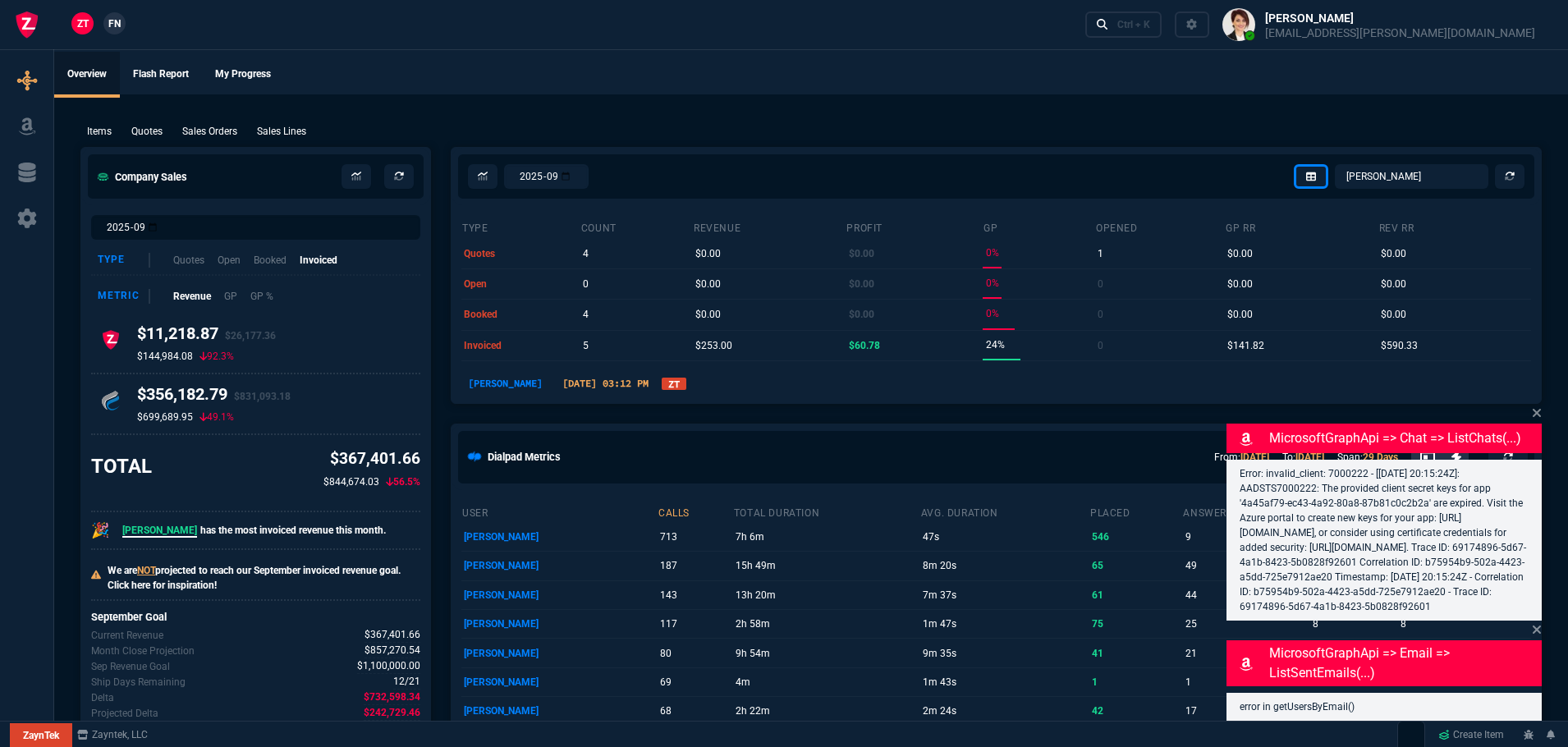
select select
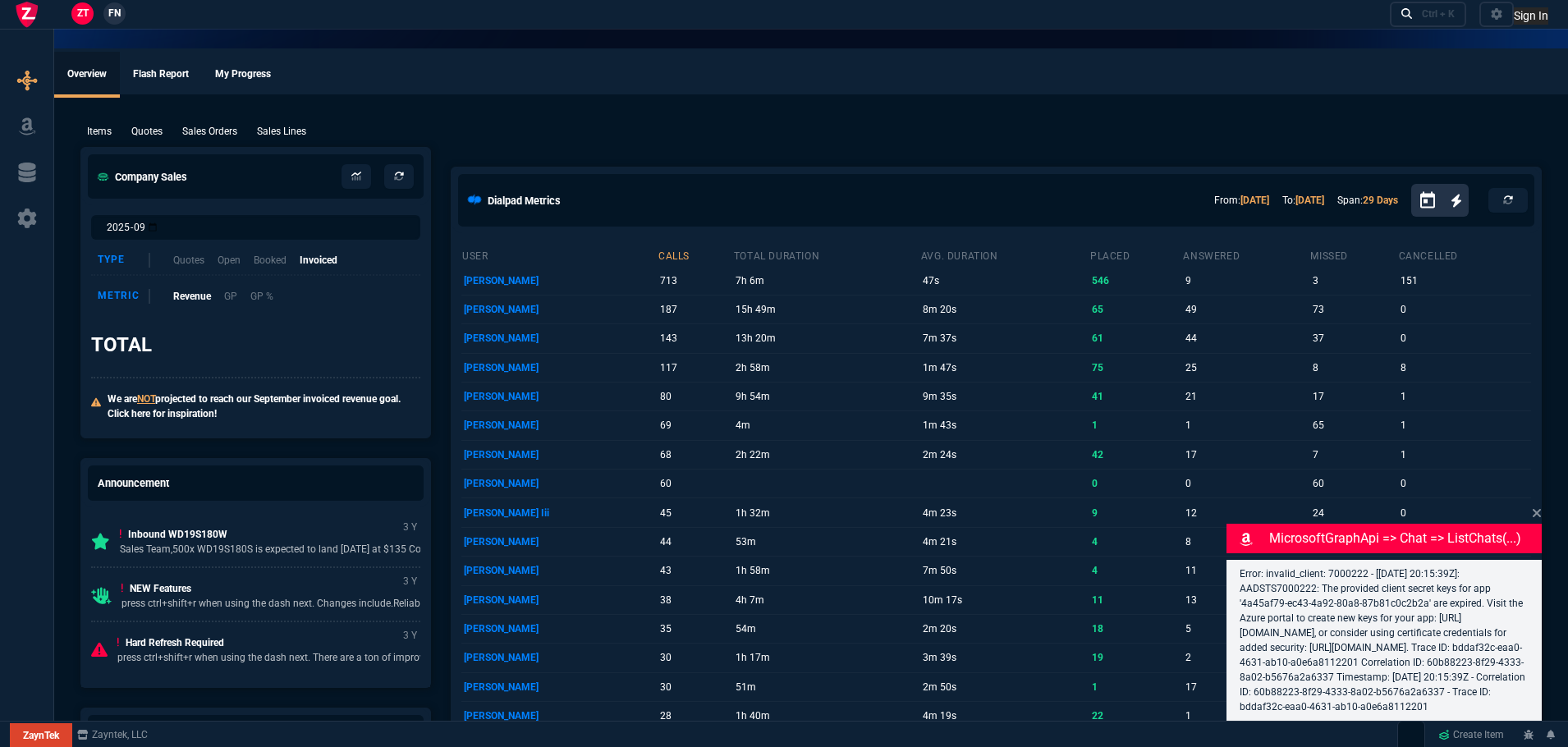
select select "12: [PERSON_NAME]"
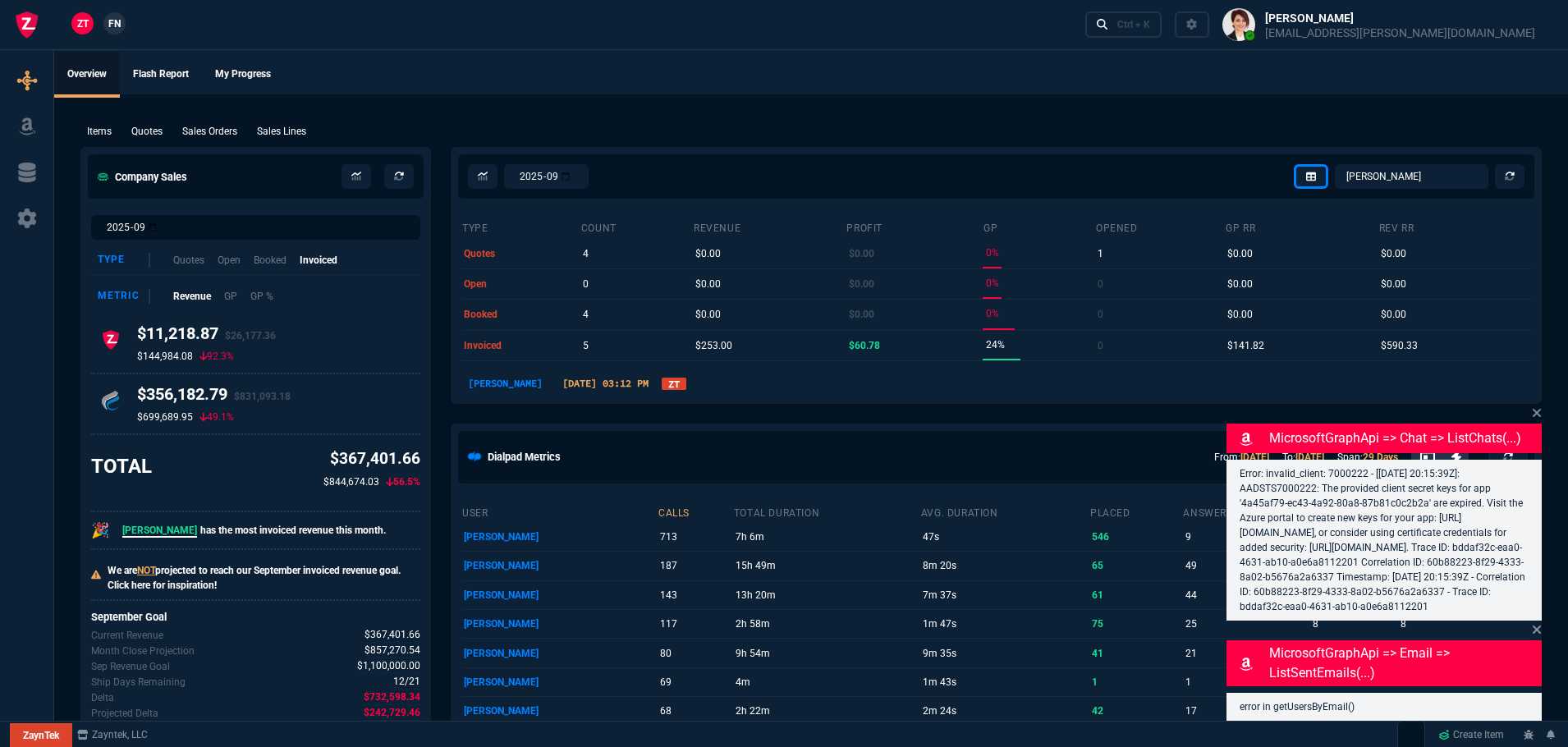
select select
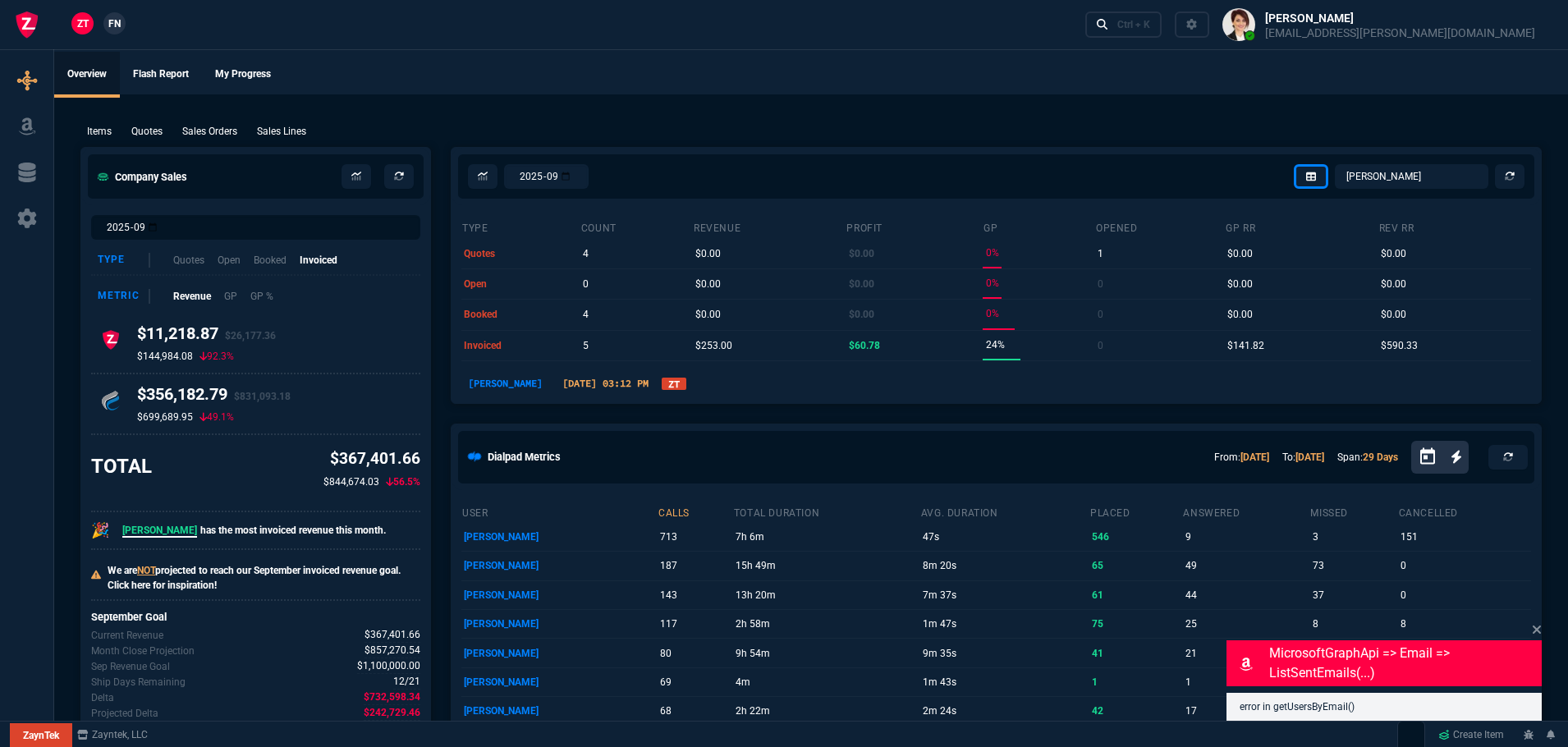
click at [514, 80] on ul "Overview Flash Report My Progress" at bounding box center [811, 72] width 1514 height 43
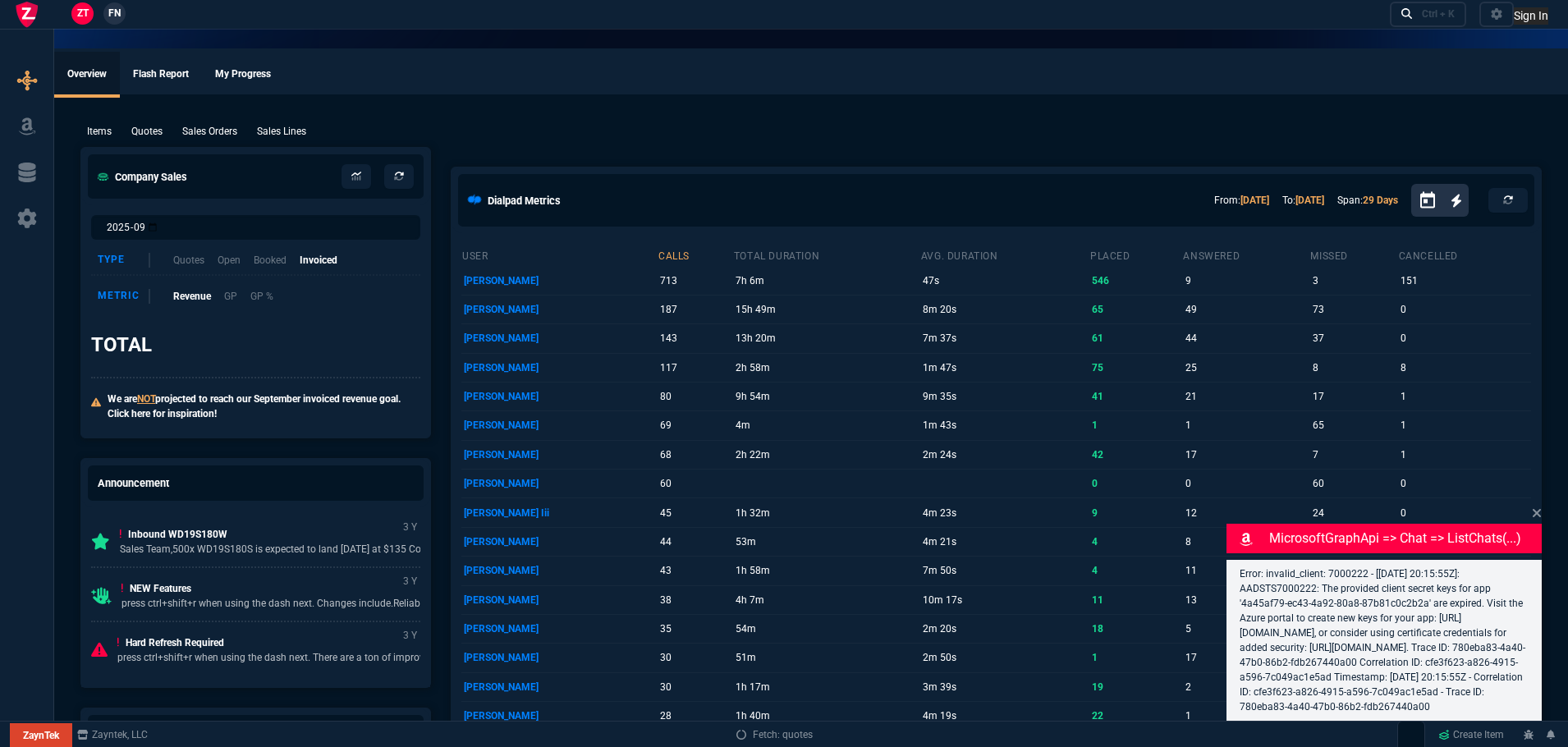
select select "12: [PERSON_NAME]"
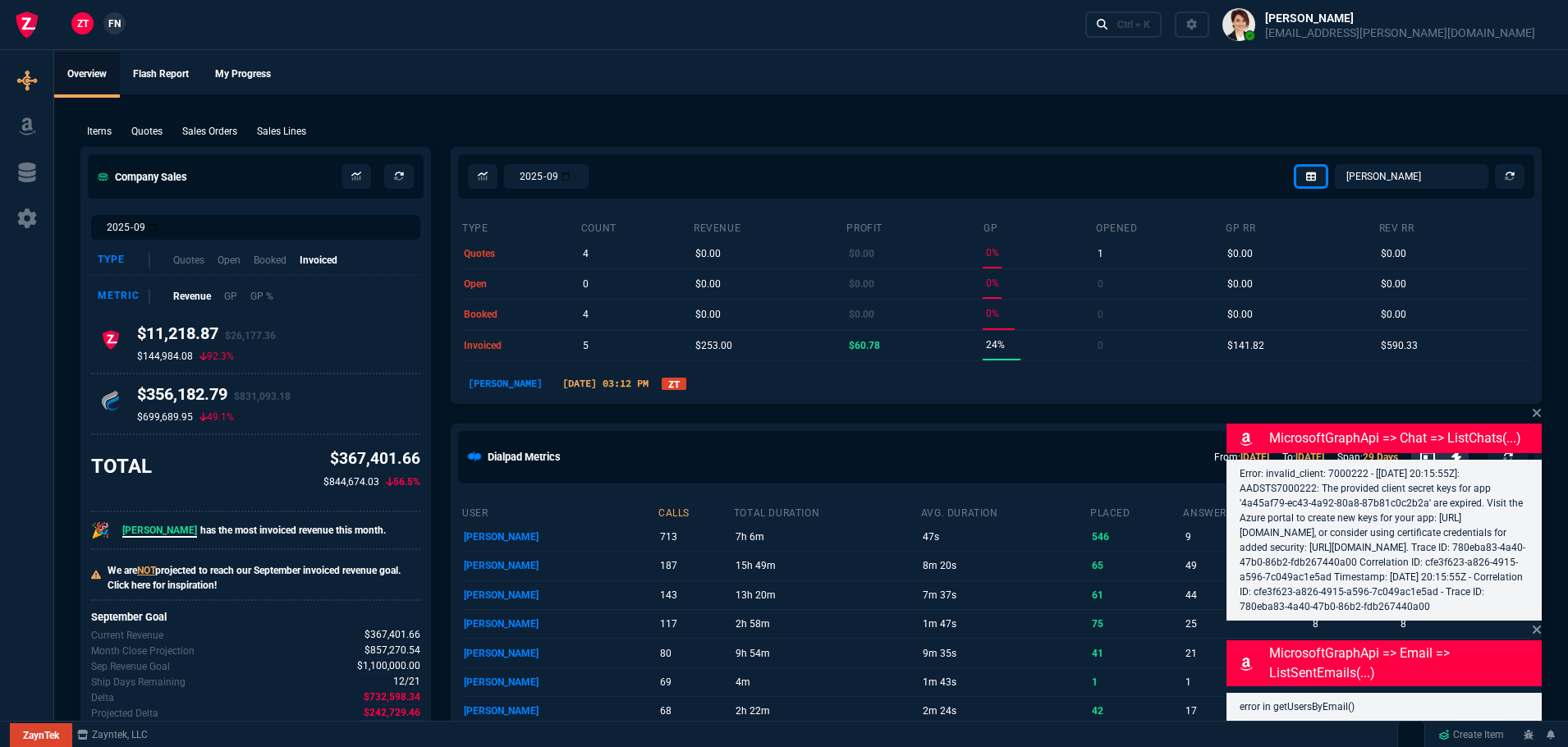
select select
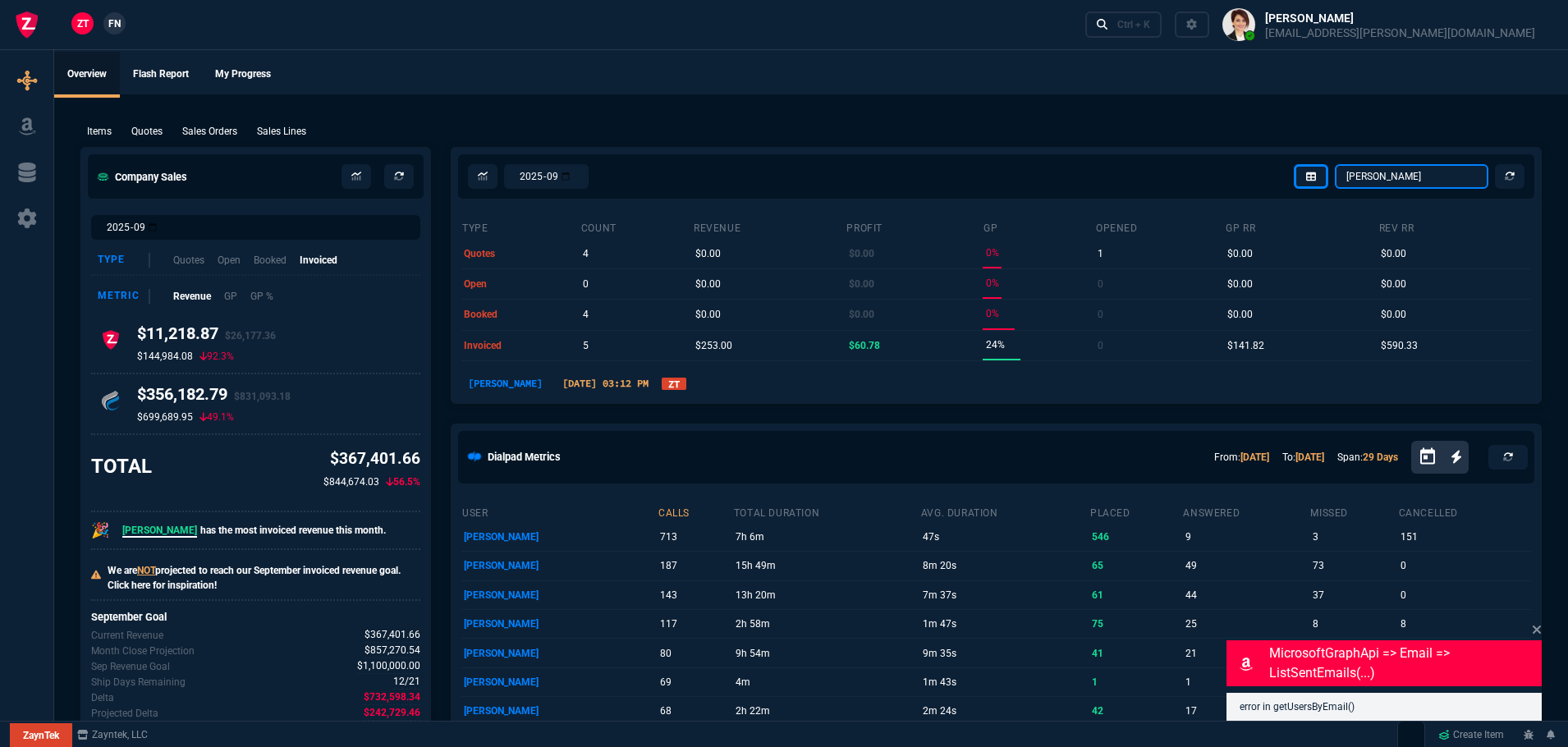
click at [1418, 177] on select "[PERSON_NAME] Over [PERSON_NAME] [PERSON_NAME] Seti [PERSON_NAME] Wafek [PERSON…" at bounding box center [1411, 177] width 153 height 24
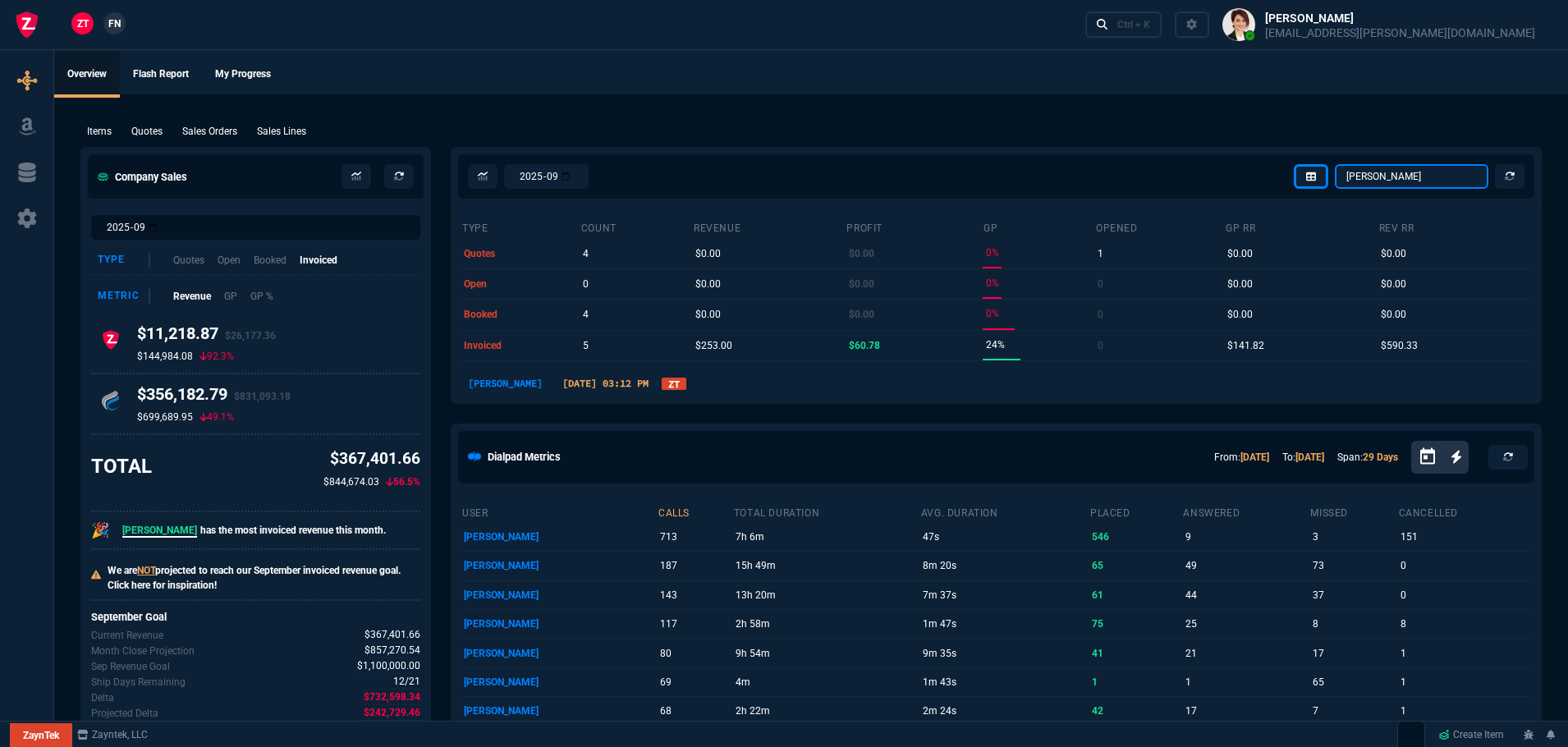
select select "4: SHAD"
click at [1336, 164] on select "[PERSON_NAME] Over [PERSON_NAME] [PERSON_NAME] Seti [PERSON_NAME] Wafek [PERSON…" at bounding box center [1411, 177] width 153 height 24
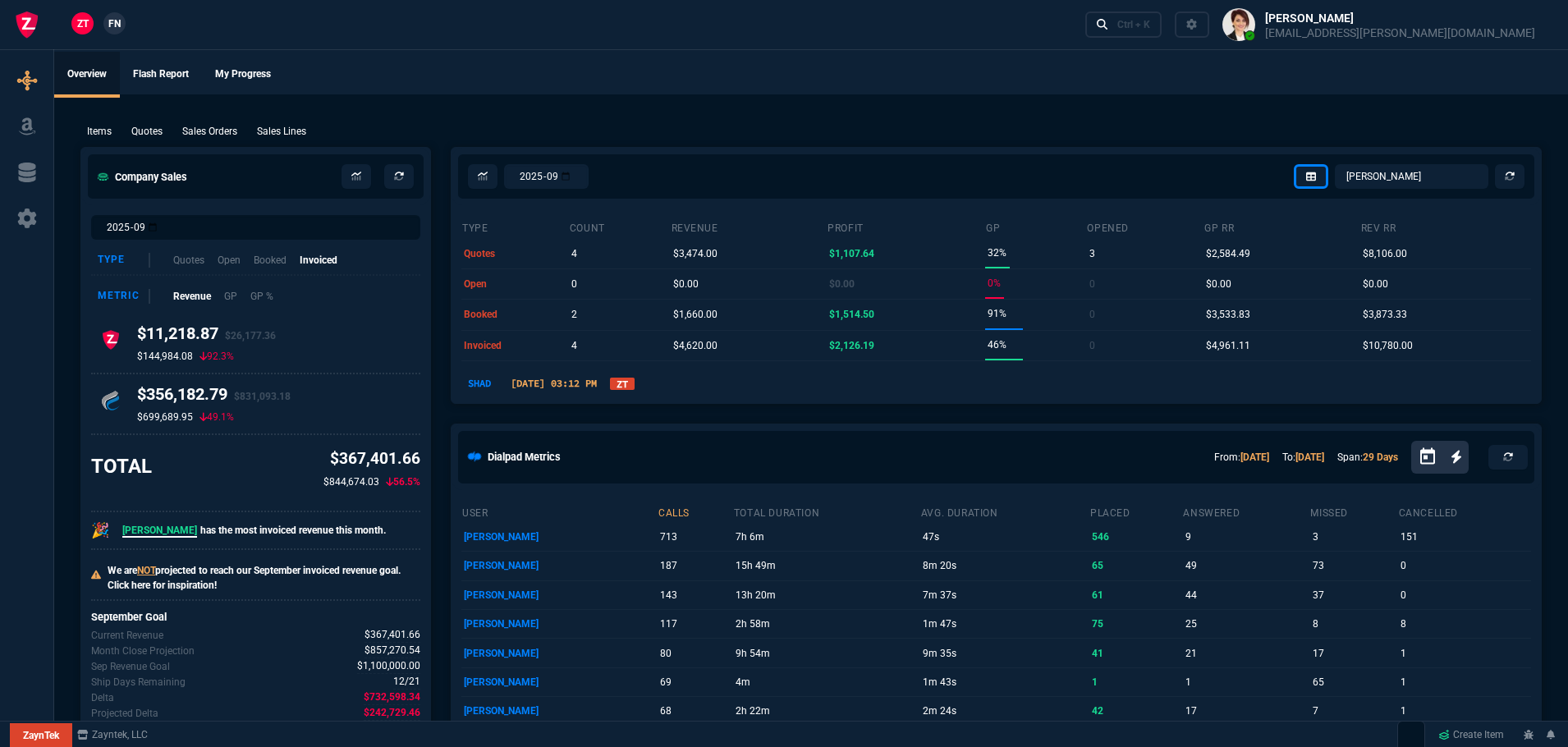
click at [821, 123] on div "Items Quotes Sales Orders Sales Lines Add Link" at bounding box center [811, 130] width 1462 height 20
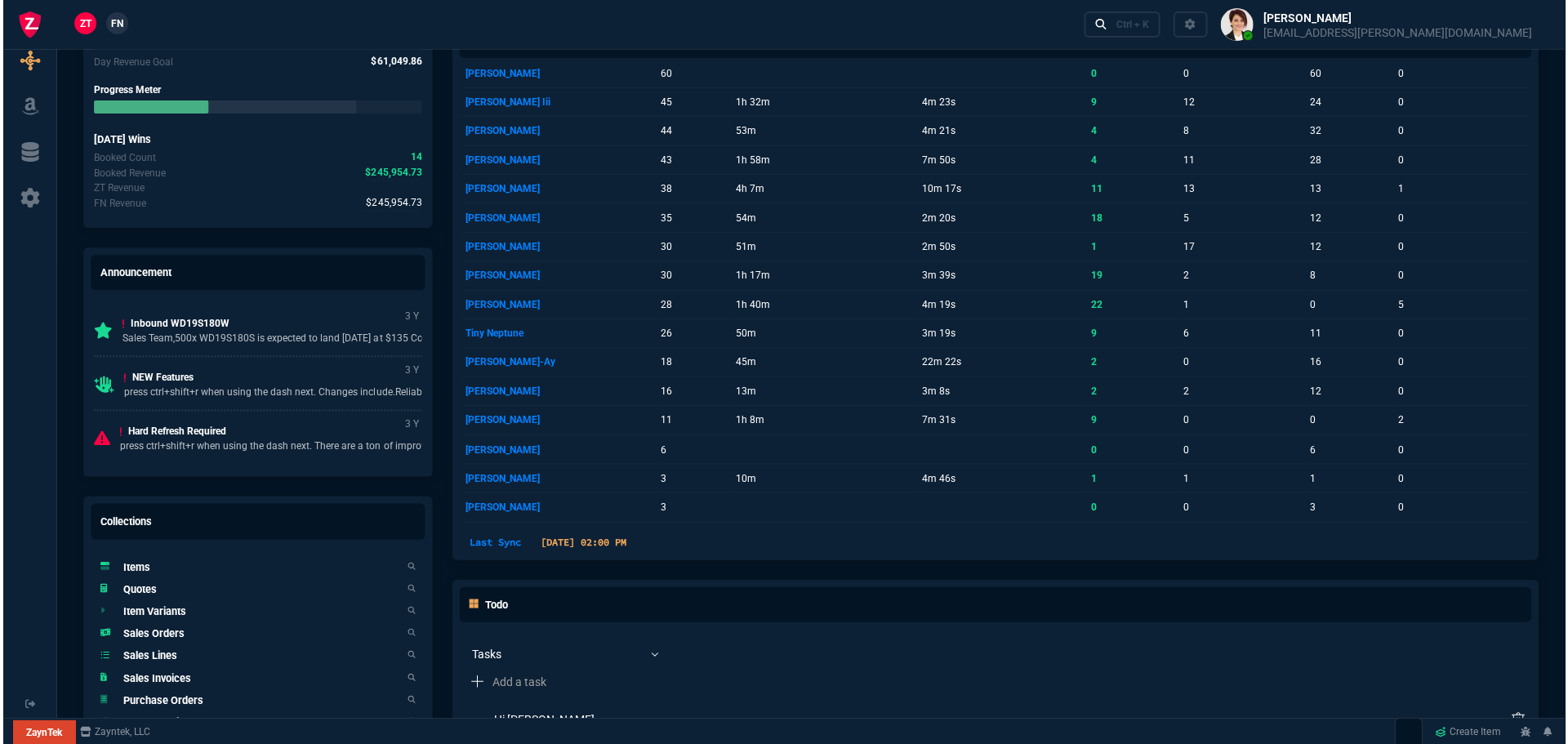
scroll to position [898, 0]
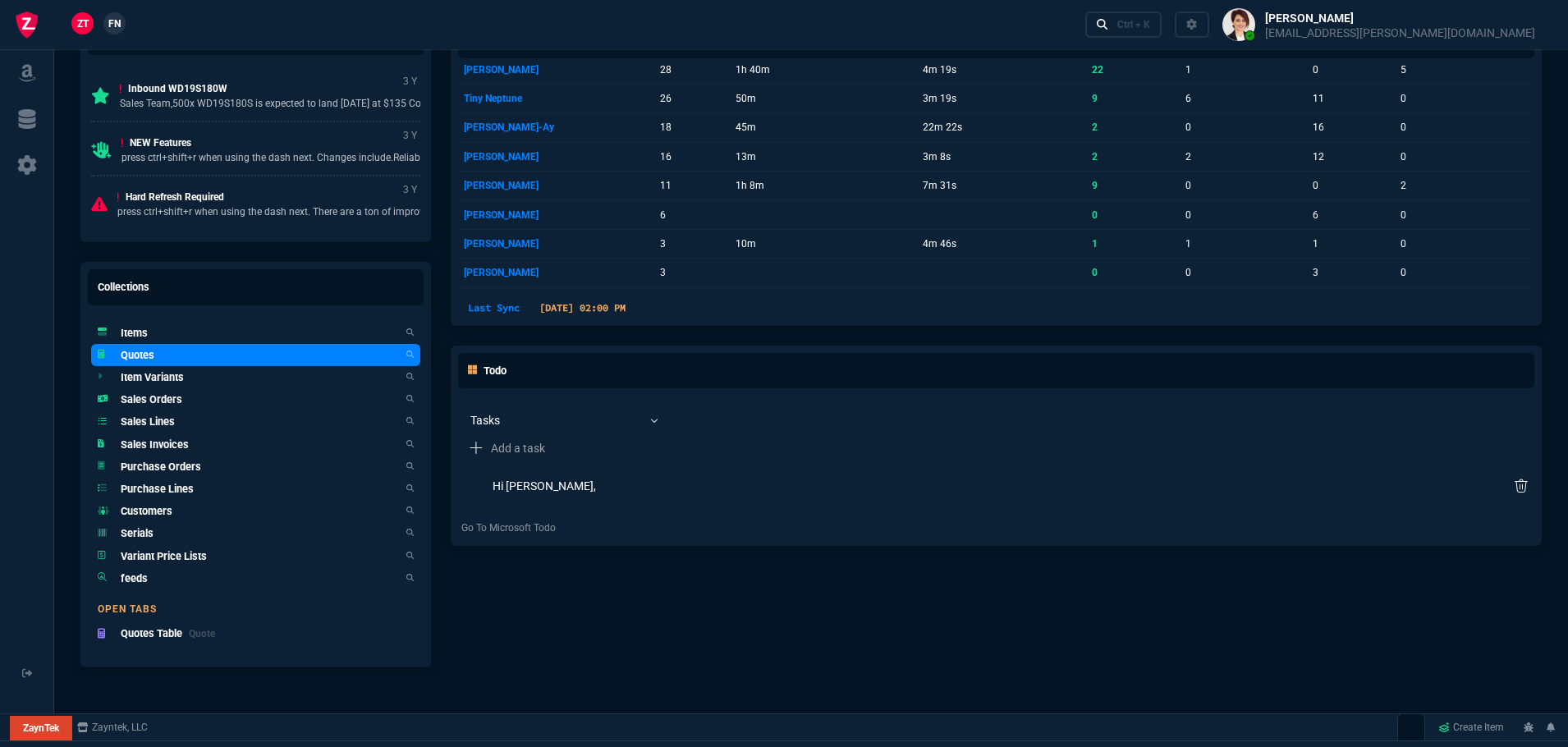
click at [136, 360] on h5 "Quotes" at bounding box center [137, 355] width 34 height 16
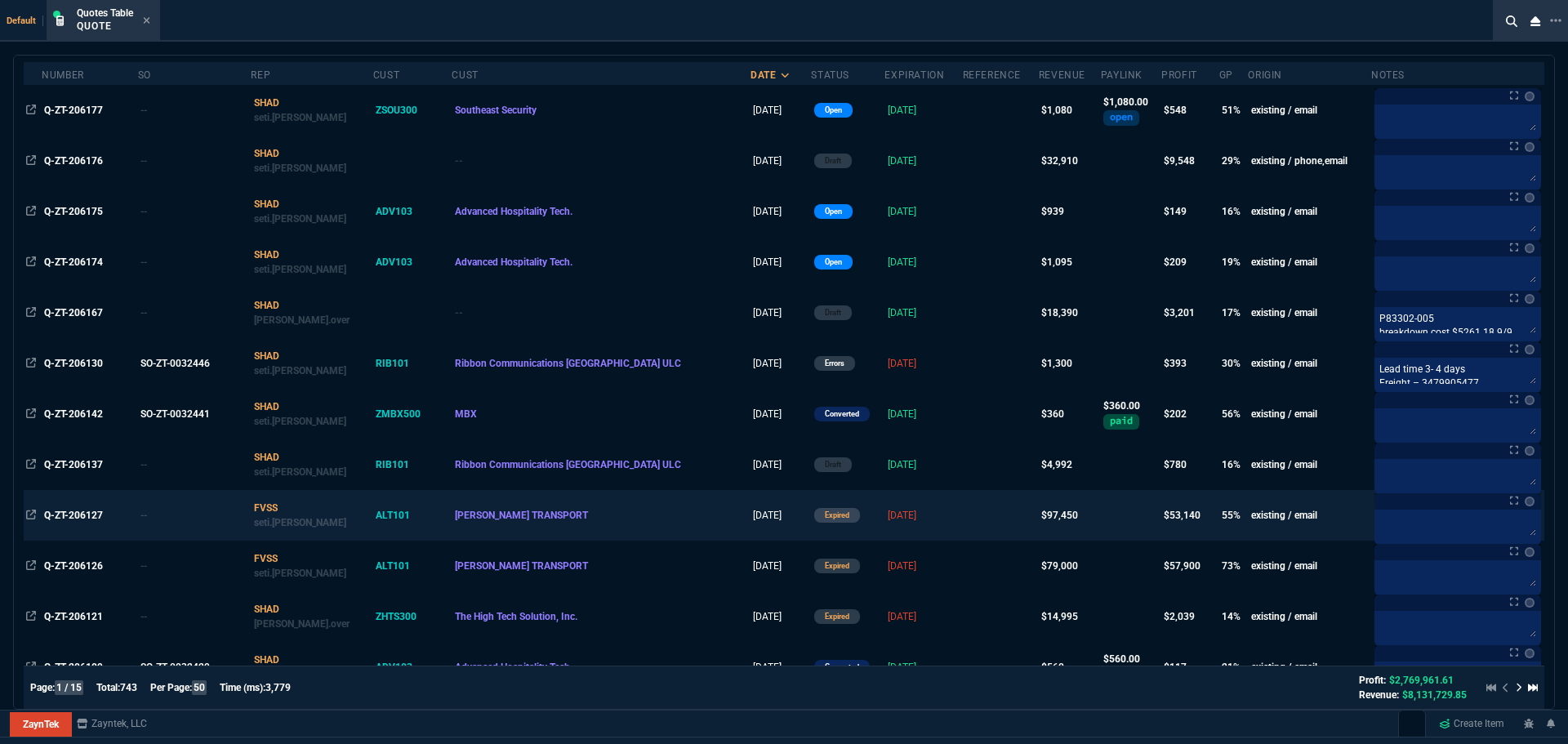
scroll to position [164, 0]
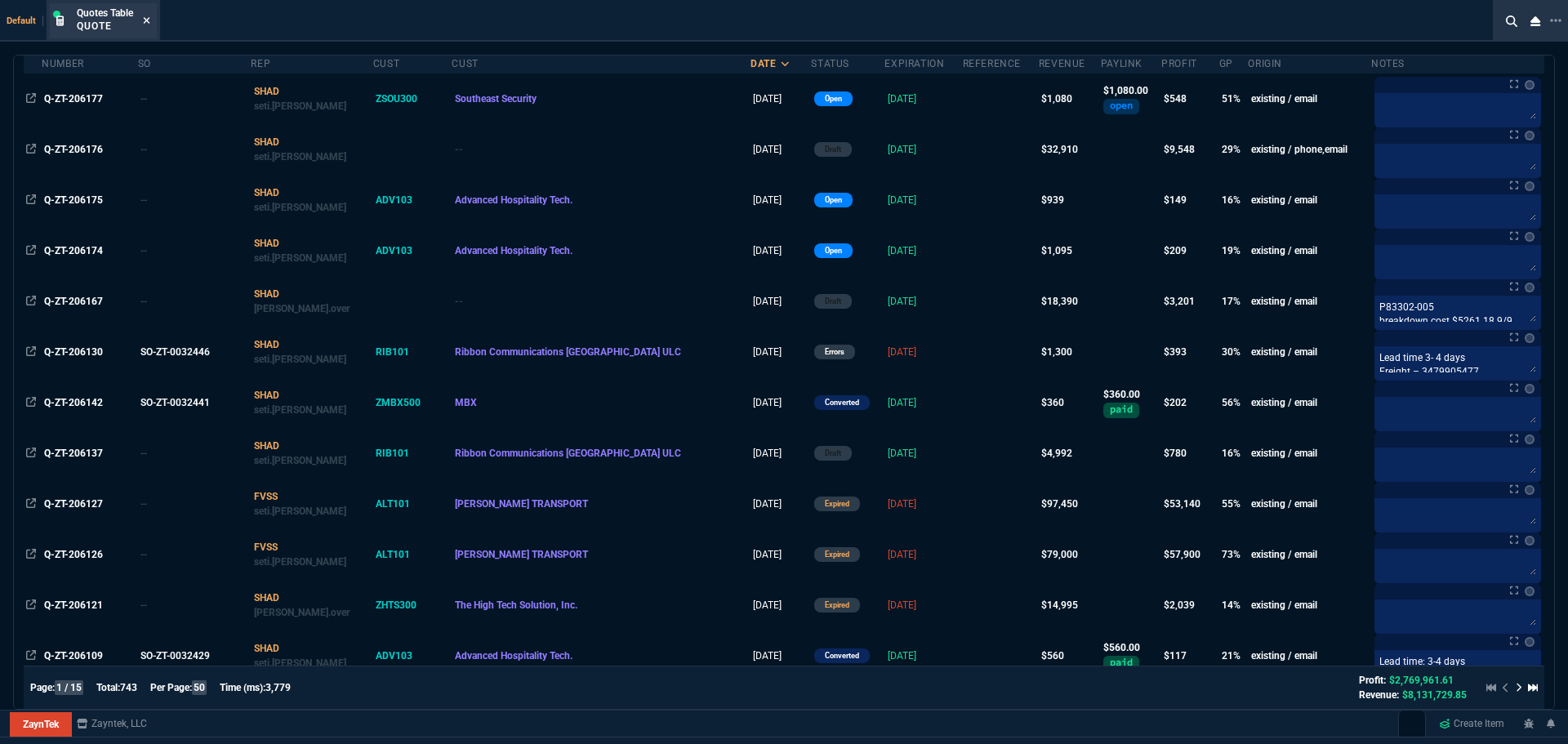
click at [147, 24] on icon at bounding box center [146, 20] width 7 height 10
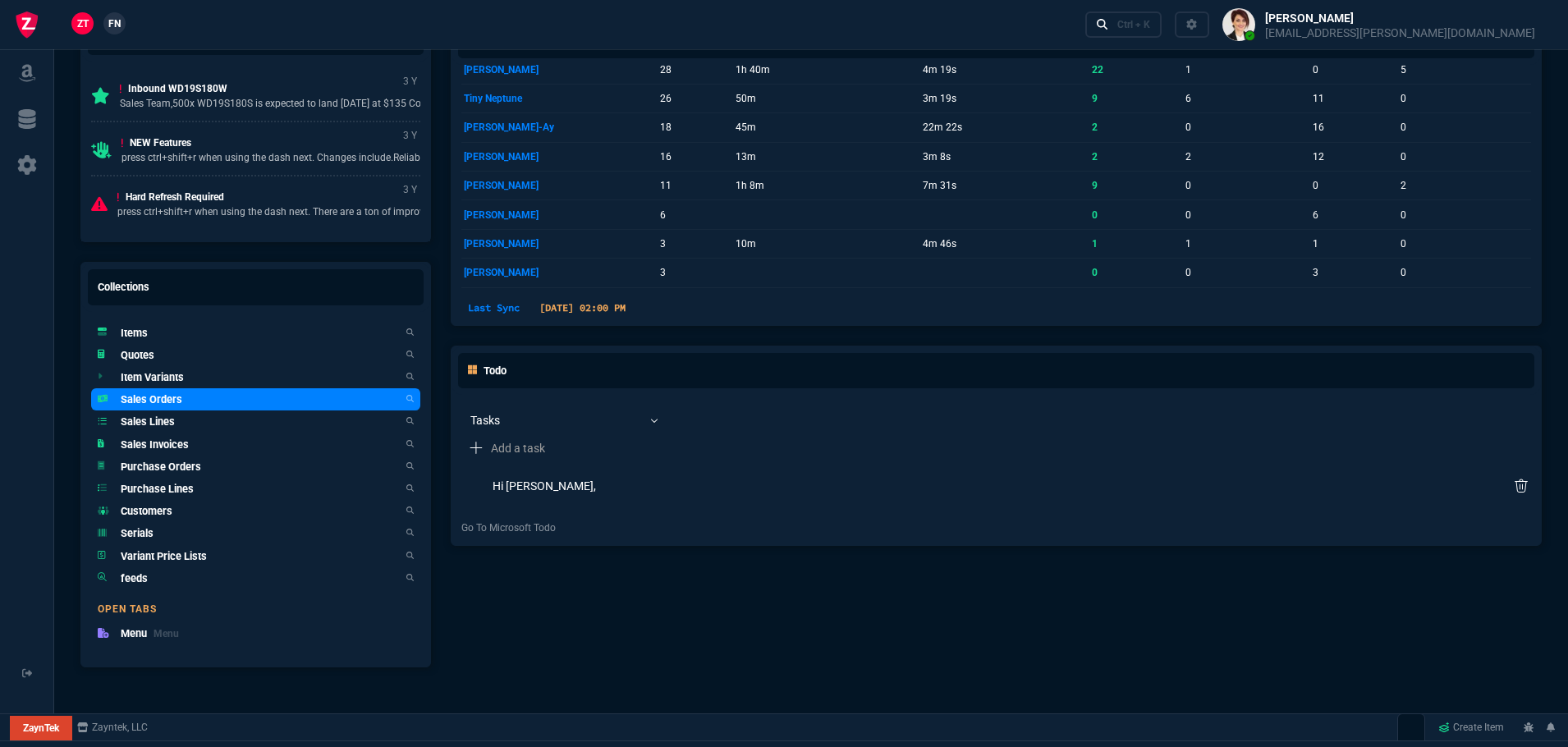
click at [138, 401] on h5 "Sales Orders" at bounding box center [151, 399] width 62 height 16
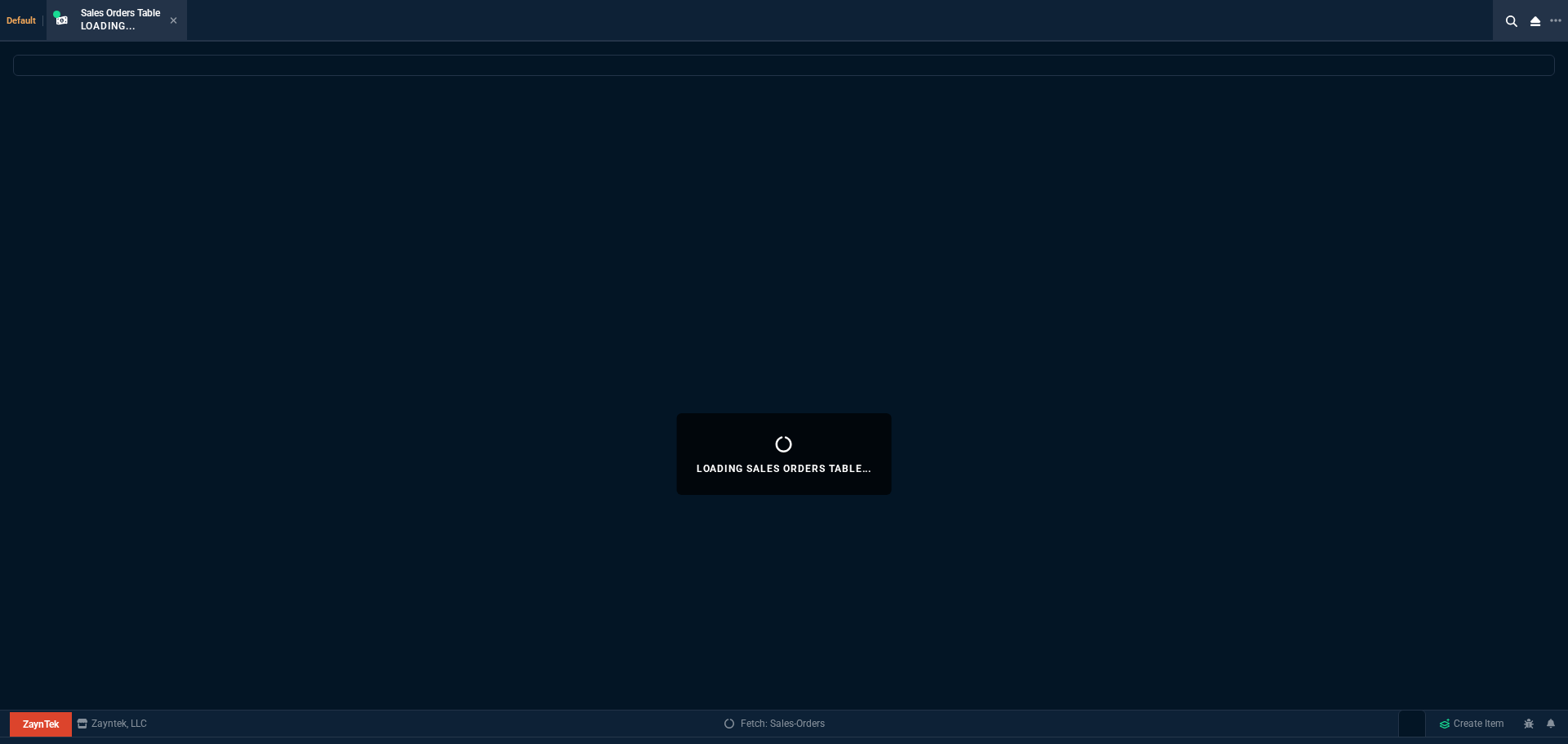
select select
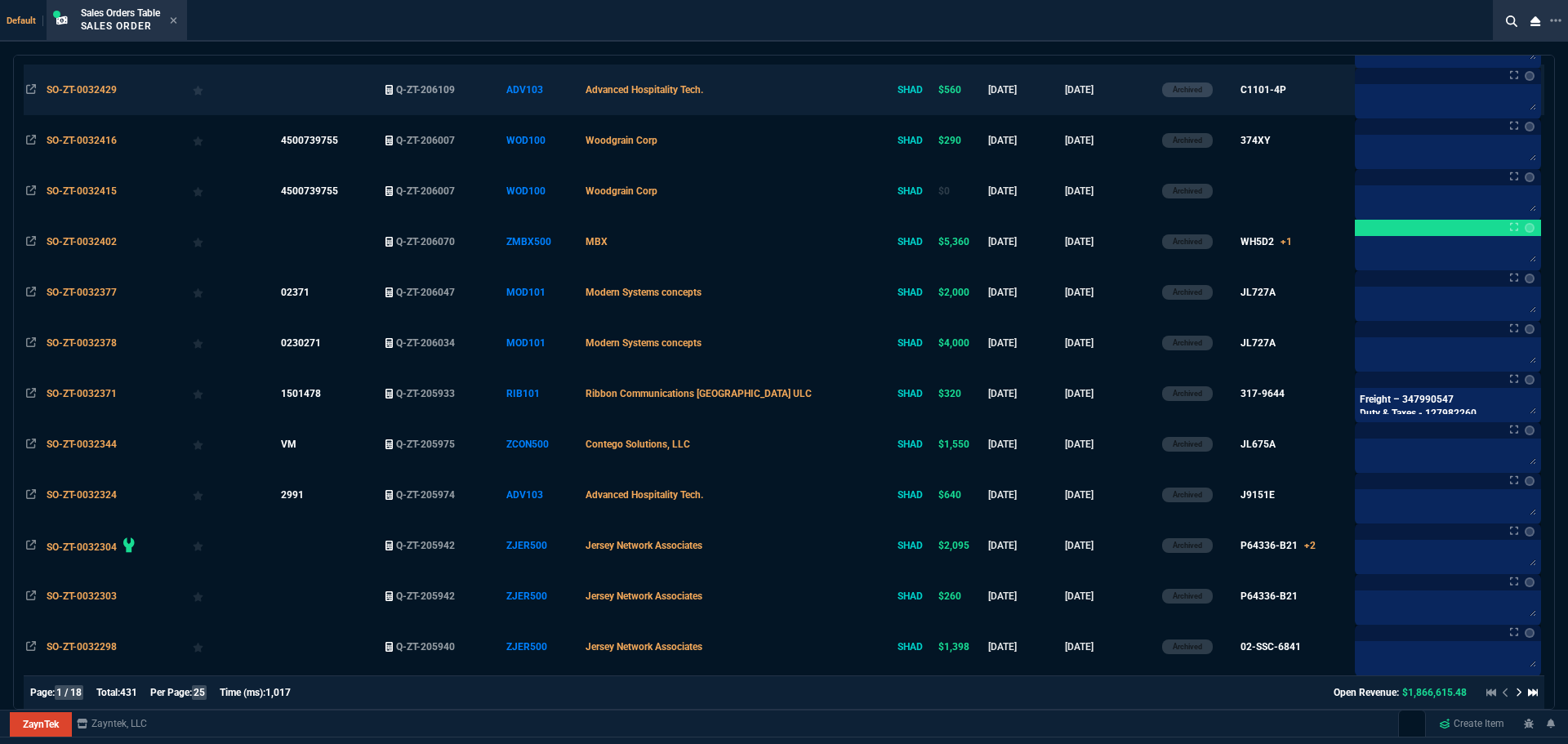
scroll to position [0, 0]
